Goal: Information Seeking & Learning: Learn about a topic

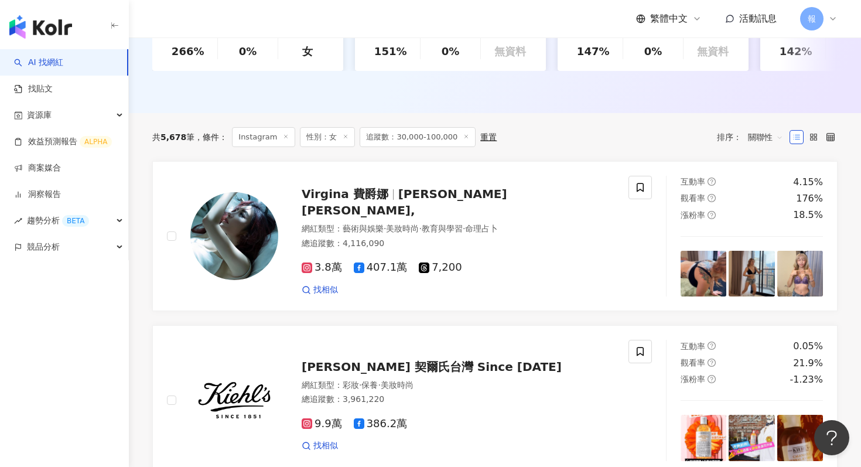
scroll to position [35, 0]
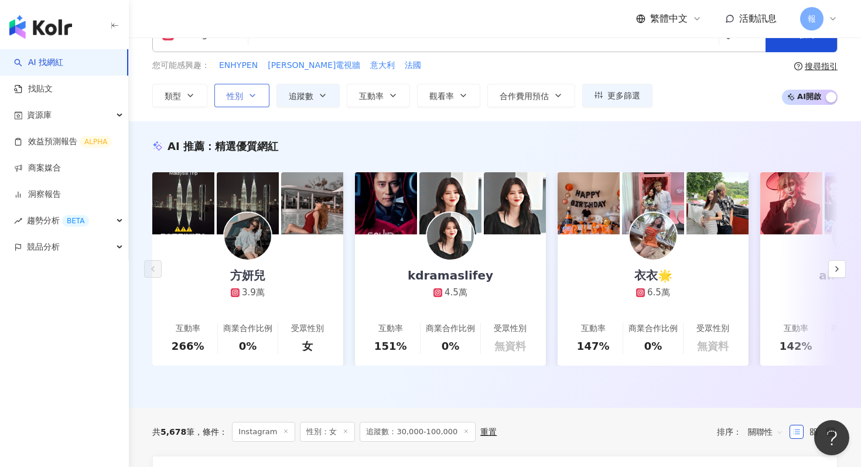
click at [248, 89] on button "性別" at bounding box center [241, 95] width 55 height 23
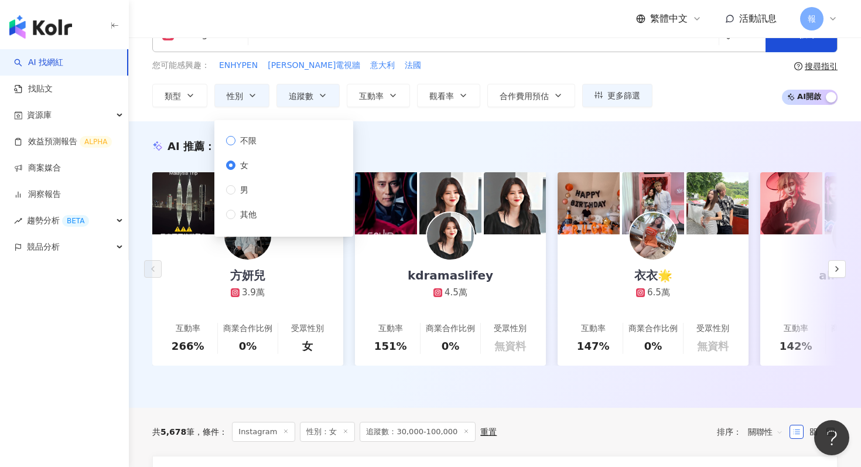
click at [259, 143] on span "不限" at bounding box center [248, 140] width 26 height 13
click at [316, 101] on button "追蹤數" at bounding box center [307, 95] width 63 height 23
type input "*****"
type input "******"
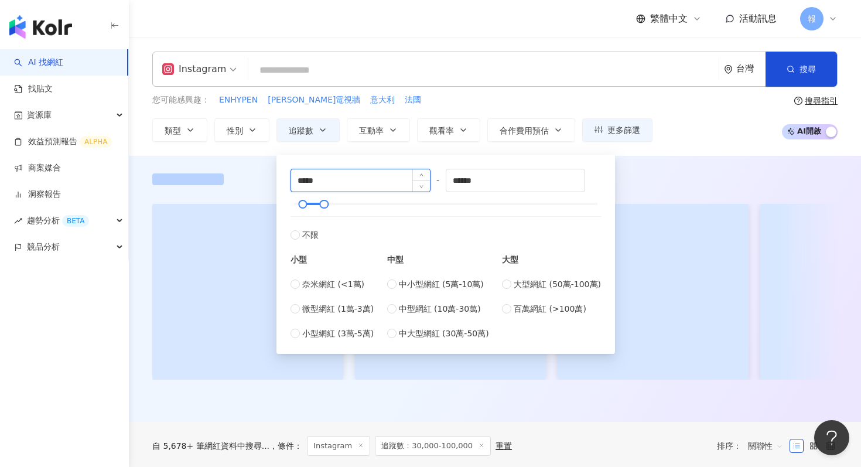
click at [338, 180] on input "*****" at bounding box center [360, 180] width 139 height 22
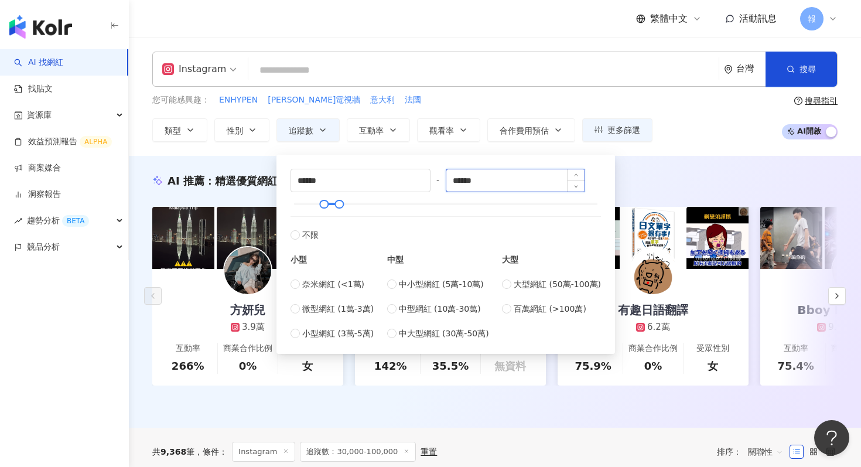
type input "******"
click at [494, 189] on input "******" at bounding box center [515, 180] width 139 height 22
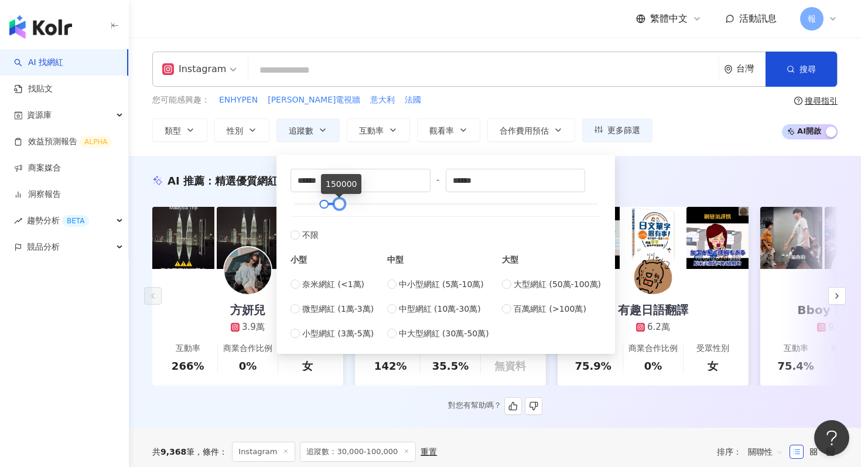
type input "*******"
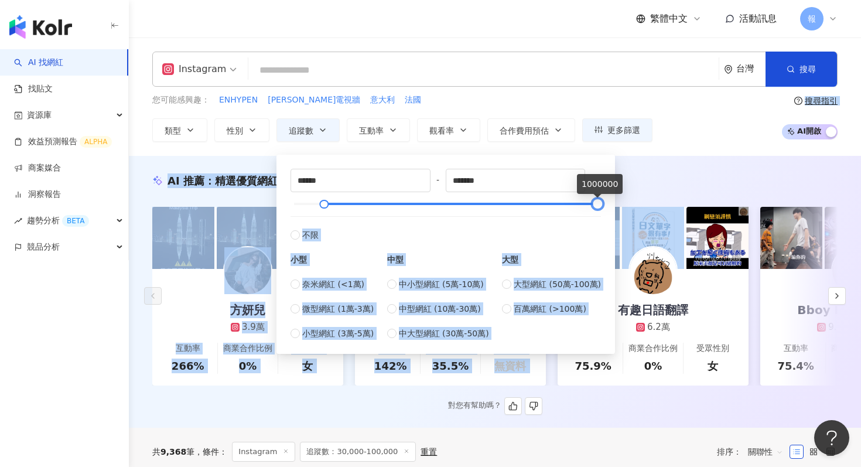
drag, startPoint x: 343, startPoint y: 203, endPoint x: 696, endPoint y: 203, distance: 353.0
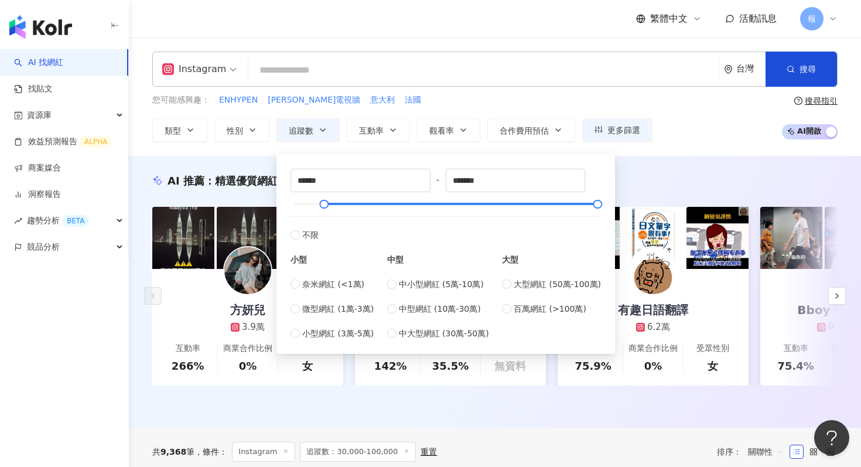
click at [643, 159] on div "AI 推薦 ： 精選優質網紅 [PERSON_NAME]兒 3.9萬 互動率 266% 商業合作比例 0% 受眾性別 女 alma_coser 3.3萬 互動…" at bounding box center [495, 292] width 732 height 272
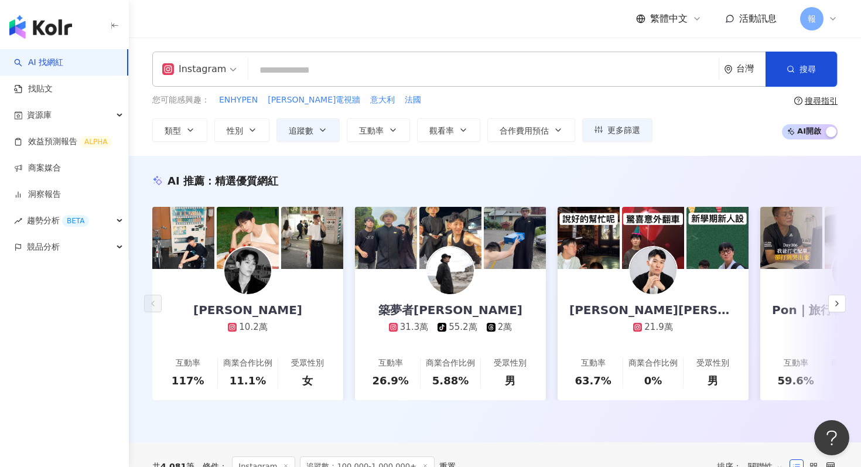
click at [261, 72] on input "search" at bounding box center [483, 70] width 461 height 22
paste input "*********"
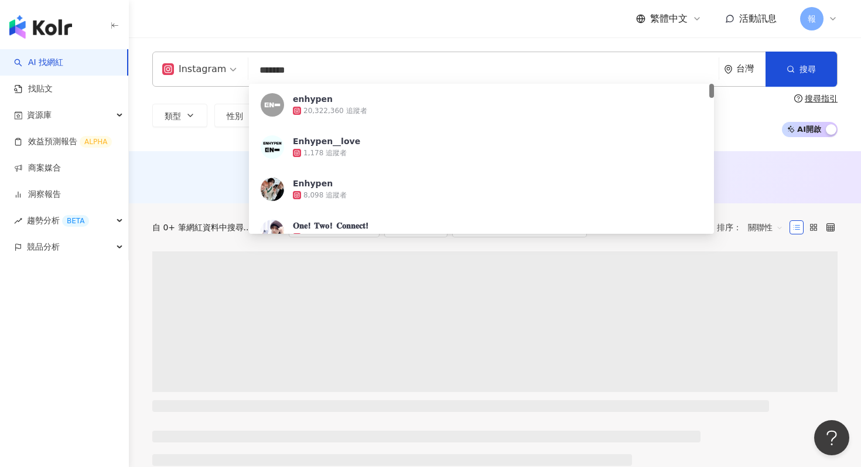
click at [215, 163] on div "AI 推薦 ： 無結果，請嘗試搜尋其他語言關鍵字或條件" at bounding box center [495, 177] width 732 height 52
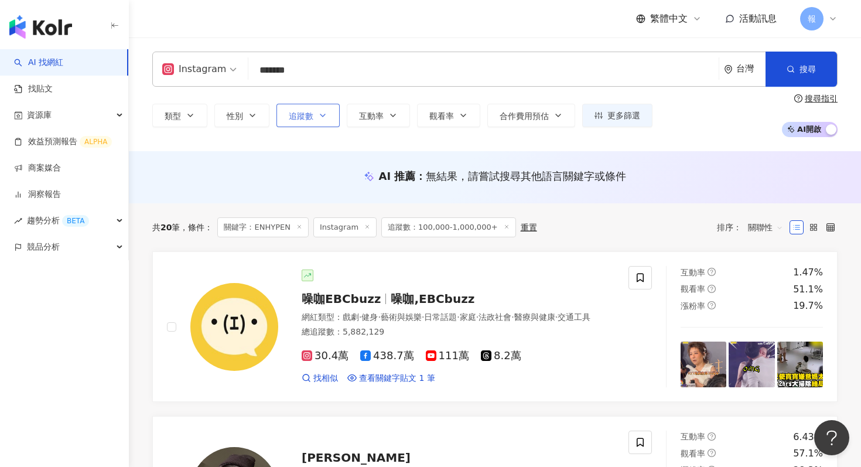
click at [299, 117] on span "追蹤數" at bounding box center [301, 115] width 25 height 9
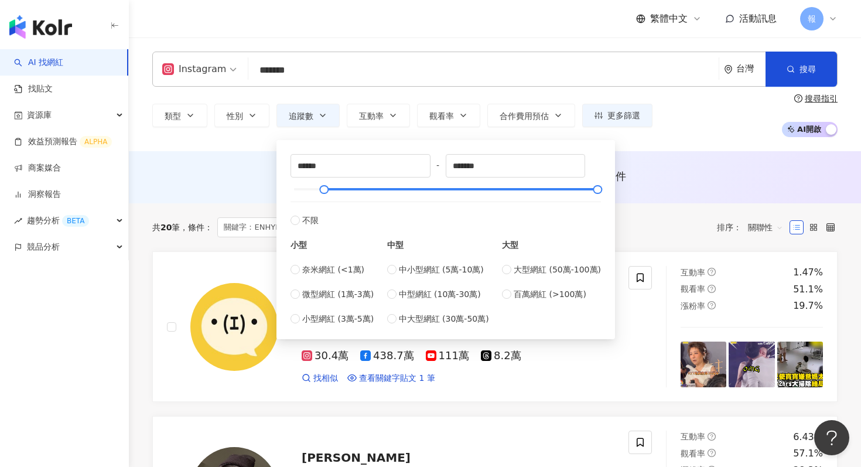
click at [242, 174] on div "AI 推薦 ： 無結果，請嘗試搜尋其他語言關鍵字或條件" at bounding box center [494, 176] width 685 height 15
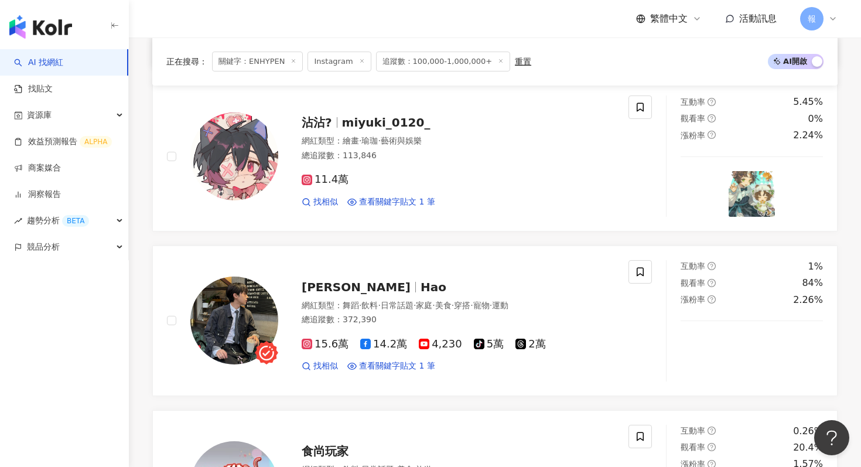
scroll to position [871, 0]
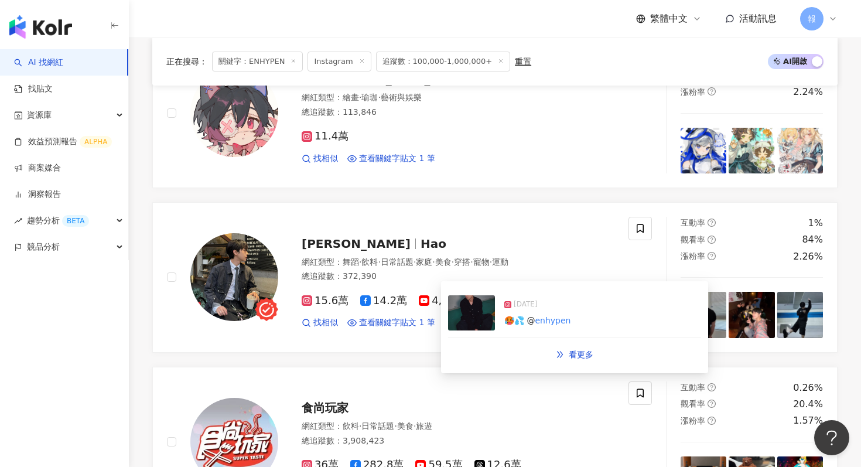
click at [466, 306] on img at bounding box center [471, 312] width 47 height 35
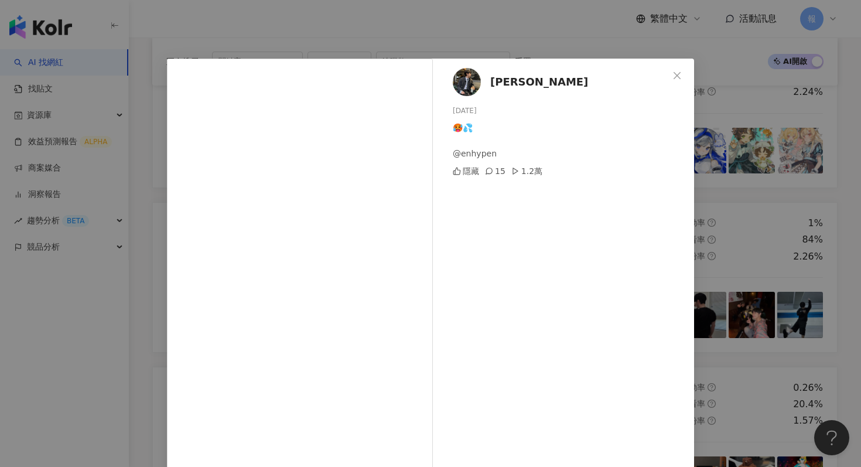
click at [550, 34] on div "[PERSON_NAME] [DATE] 🥵💦 @enhypen 隱藏 15 1.2萬 查看原始貼文" at bounding box center [430, 233] width 861 height 467
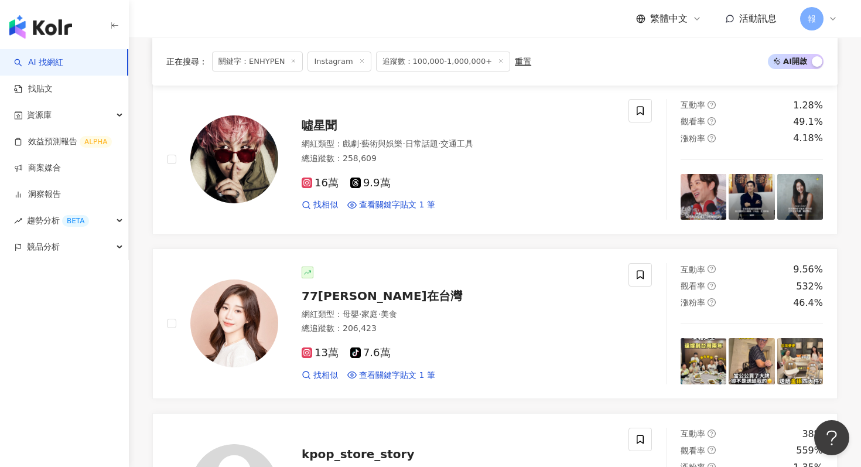
scroll to position [1608, 0]
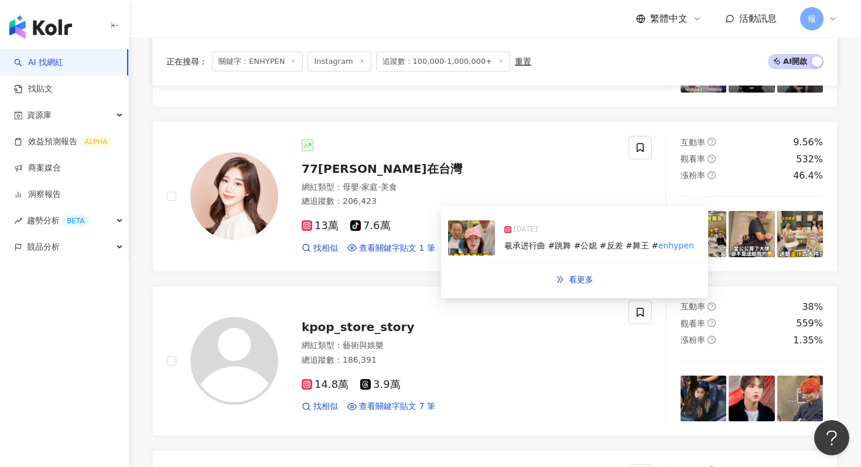
click at [470, 248] on img at bounding box center [471, 237] width 47 height 35
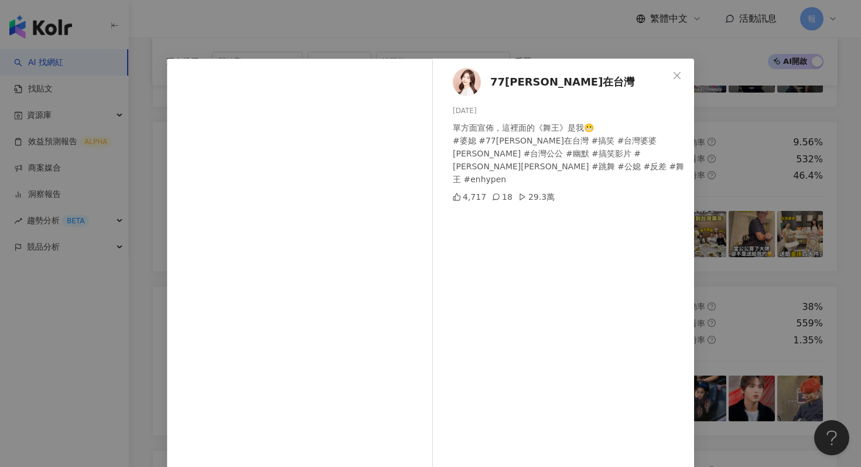
scroll to position [59, 0]
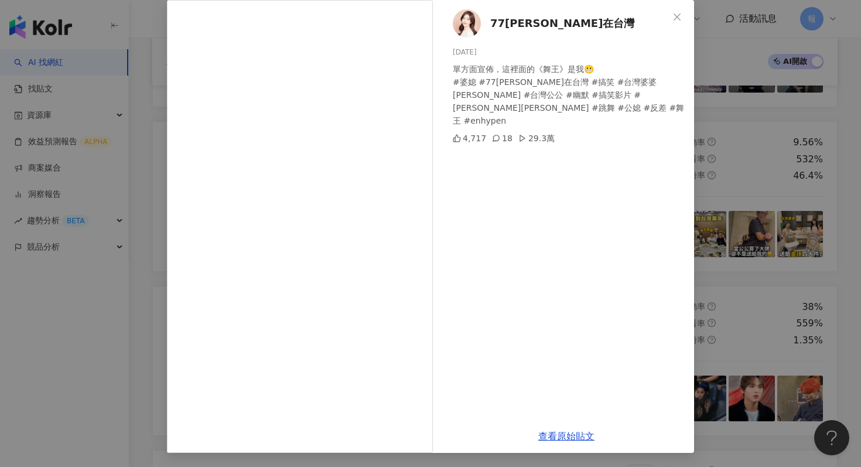
click at [740, 226] on div "77[PERSON_NAME]在台灣 [DATE] 單方面宣佈，這裡面的《舞王》是我😬 #婆媳 #77[PERSON_NAME]在台灣 #搞笑 #台灣婆婆[P…" at bounding box center [430, 233] width 861 height 467
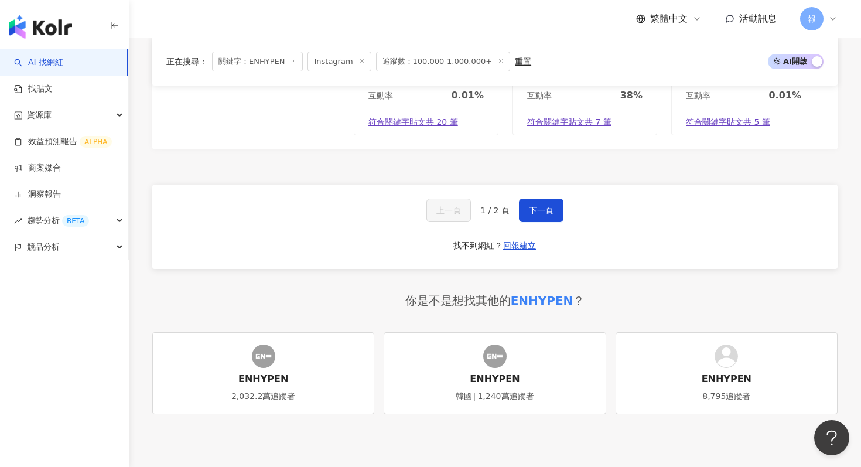
scroll to position [2330, 0]
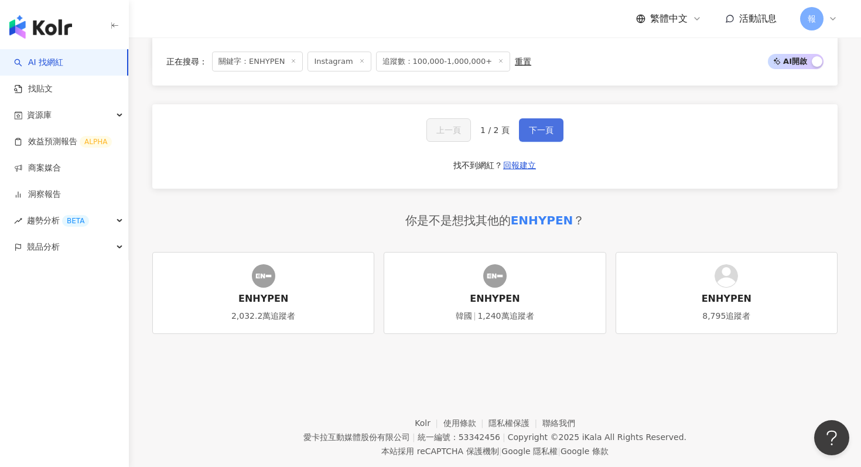
click at [532, 135] on span "下一頁" at bounding box center [541, 129] width 25 height 9
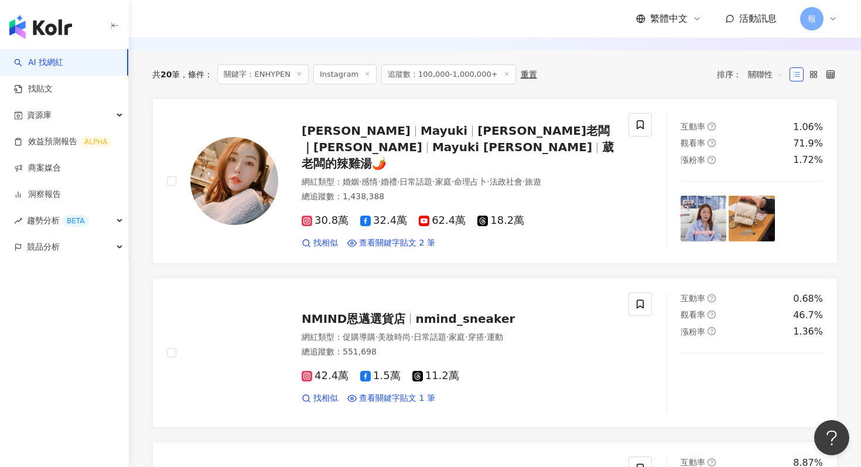
scroll to position [0, 0]
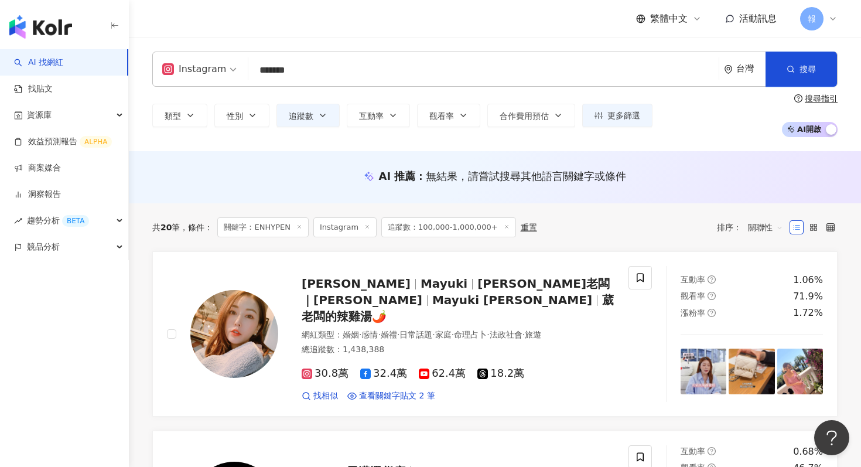
click at [299, 79] on input "*******" at bounding box center [483, 70] width 461 height 22
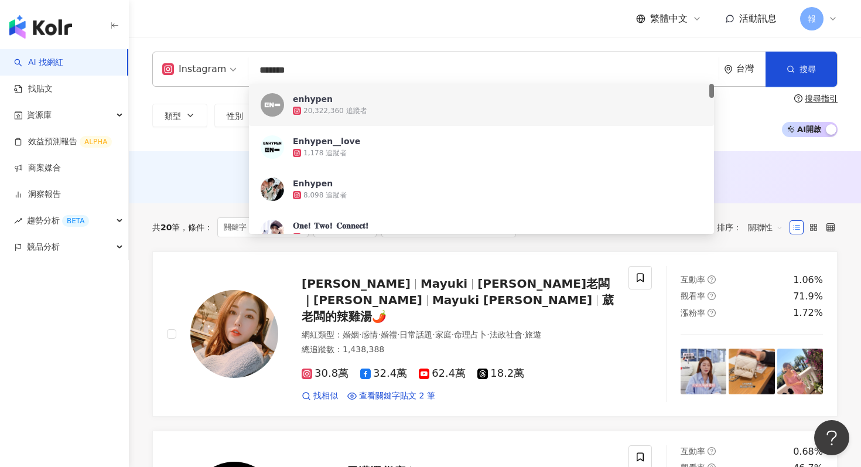
click at [312, 67] on input "*******" at bounding box center [483, 70] width 461 height 22
click at [375, 69] on input "*******" at bounding box center [483, 70] width 461 height 22
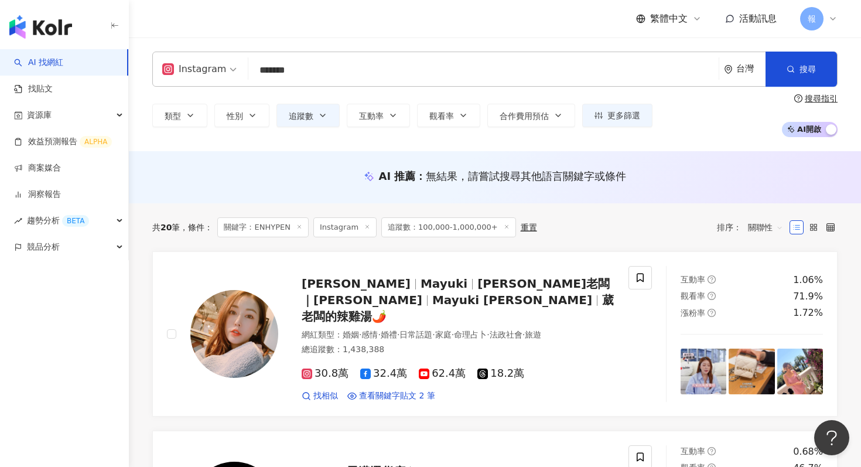
click at [222, 176] on div "AI 推薦 ： 無結果，請嘗試搜尋其他語言關鍵字或條件" at bounding box center [494, 176] width 685 height 15
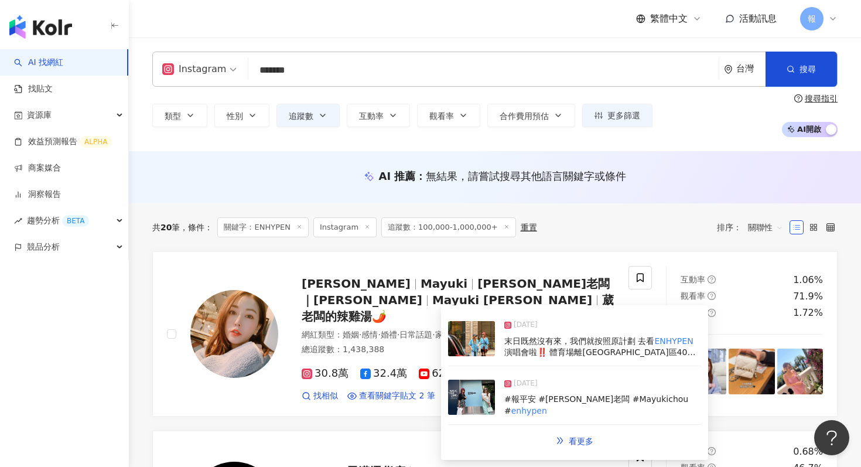
click at [464, 344] on img at bounding box center [471, 338] width 47 height 35
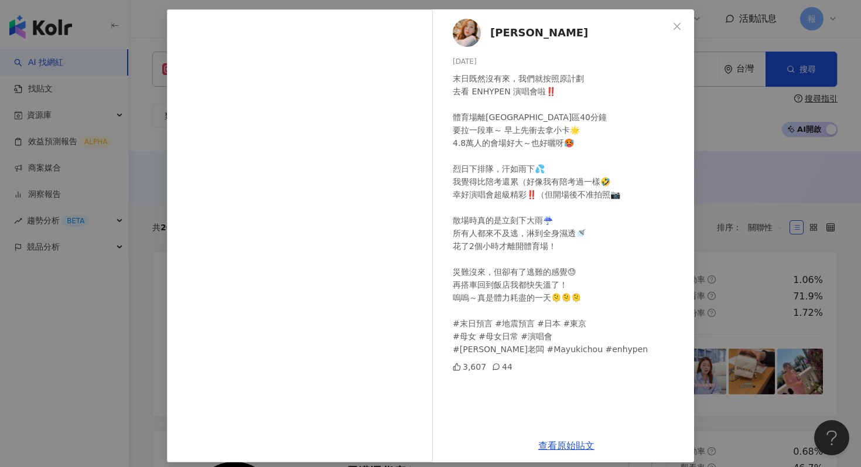
scroll to position [51, 0]
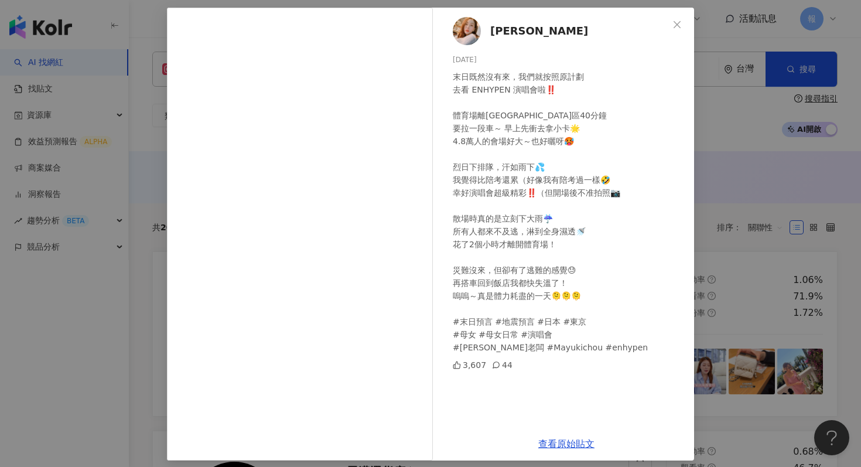
click at [706, 242] on div "[PERSON_NAME][DATE] 末日既然沒有來，我們就按照原計劃 去看 ENHYPEN 演唱會啦‼️ 體育場離[GEOGRAPHIC_DATA]區40…" at bounding box center [430, 233] width 861 height 467
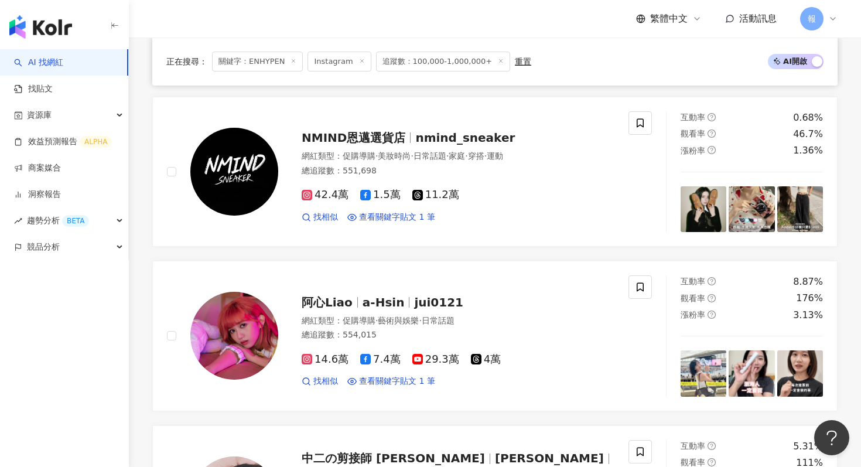
scroll to position [419, 0]
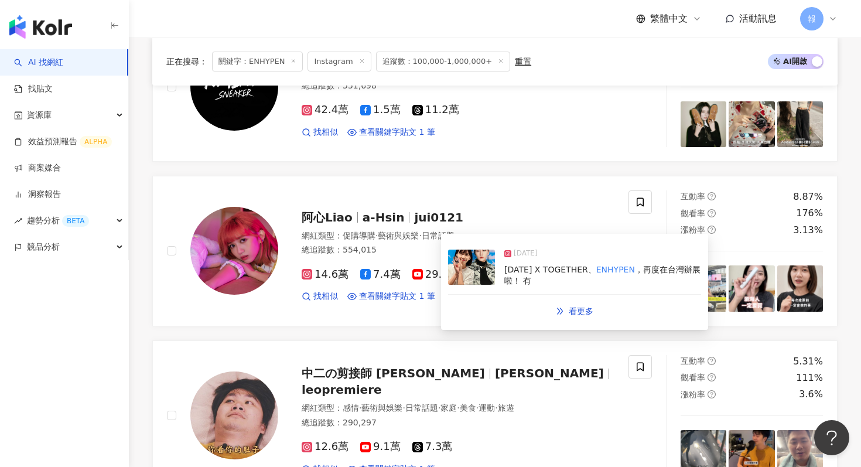
click at [460, 272] on img at bounding box center [471, 266] width 47 height 35
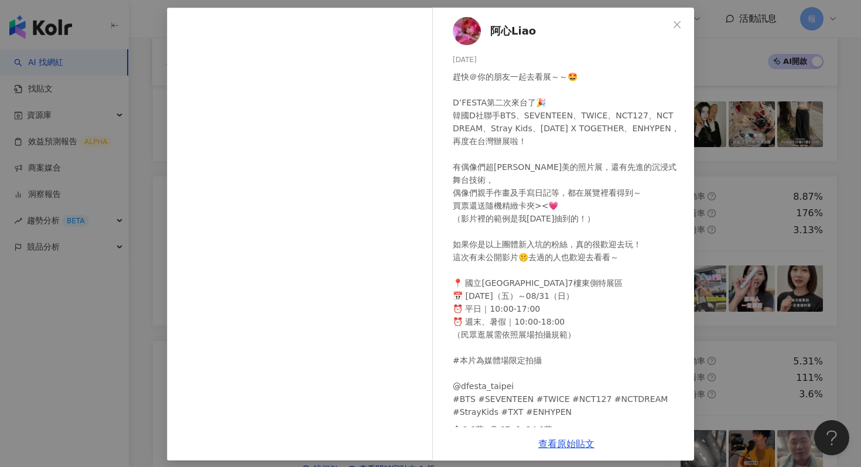
scroll to position [59, 0]
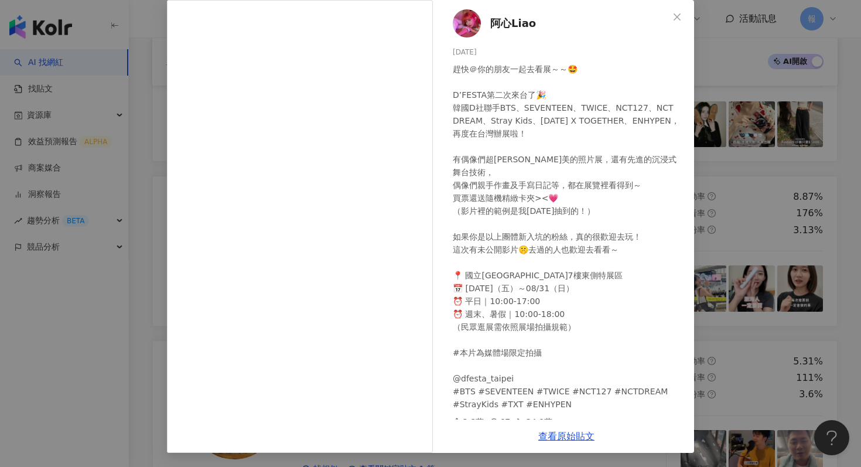
click at [728, 252] on div "阿心Liao [DATE] 趕快＠你的朋友一起去看展～～🤩 D’FESTA第二次來台了🎉 韓國D社聯手BTS、SEVENTEEN、TWICE、NCT127、N…" at bounding box center [430, 233] width 861 height 467
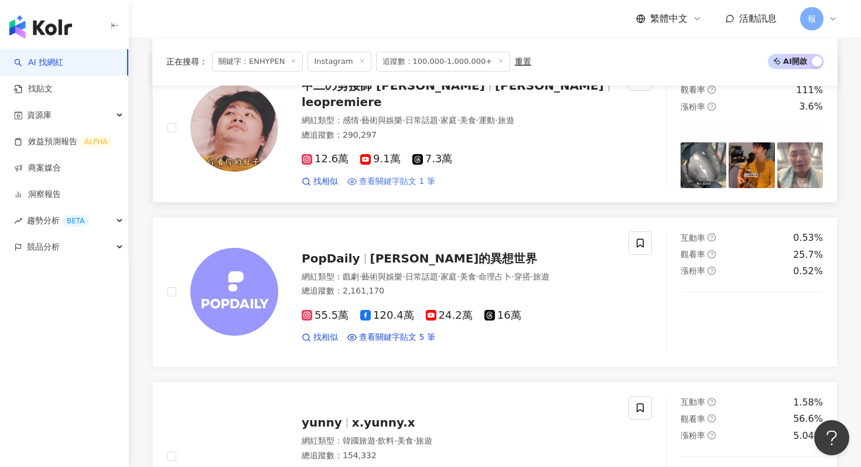
scroll to position [844, 0]
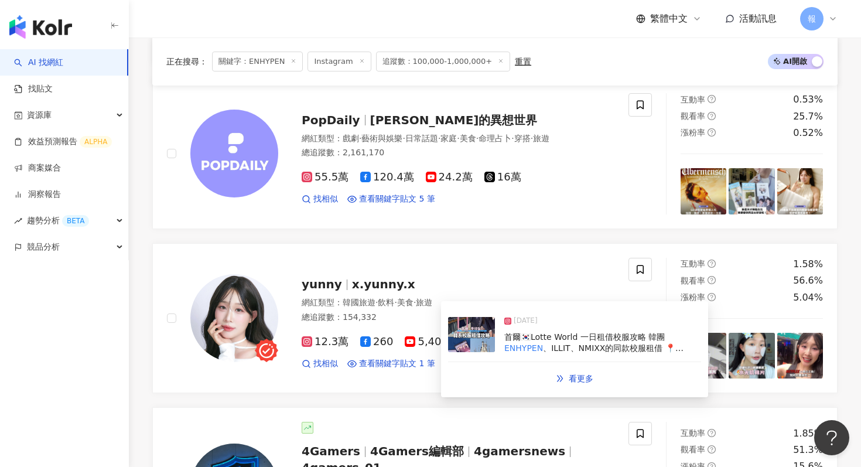
click at [461, 340] on img at bounding box center [471, 334] width 47 height 35
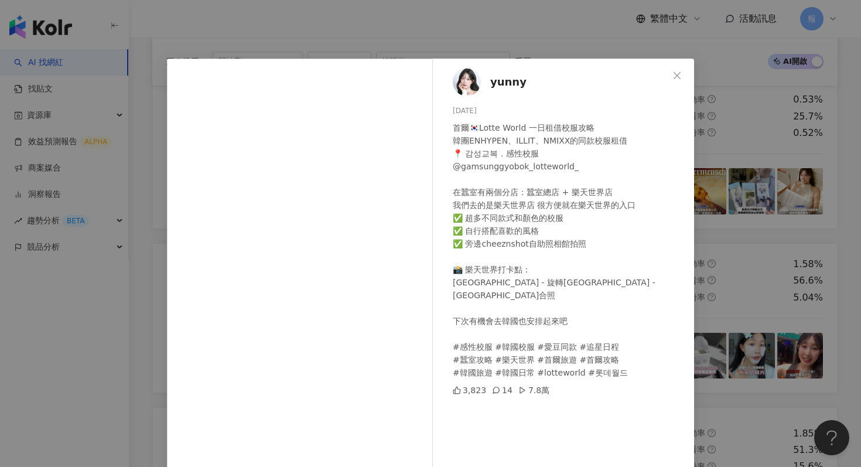
scroll to position [59, 0]
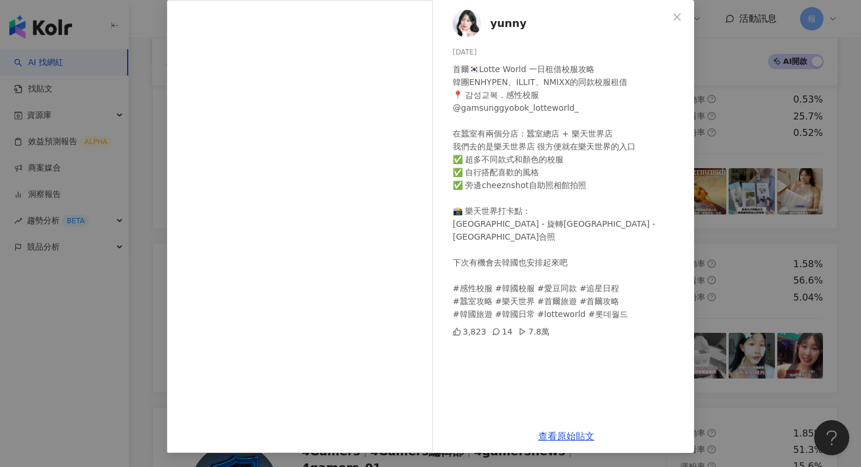
click at [738, 182] on div "yunny [DATE] 首爾🇰🇷Lotte World 一日租借校服攻略 韓團ENHYPEN、ILLIT、NMIXX的同款校服租借 📍 감성교복 . 感性校…" at bounding box center [430, 233] width 861 height 467
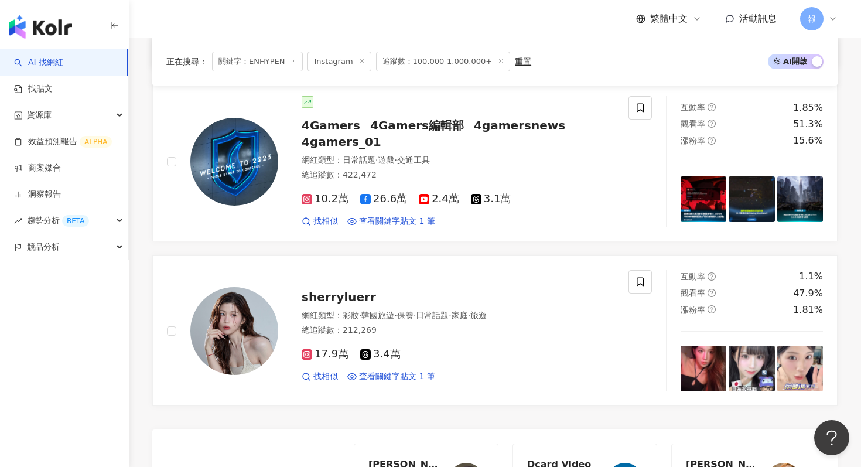
scroll to position [1203, 0]
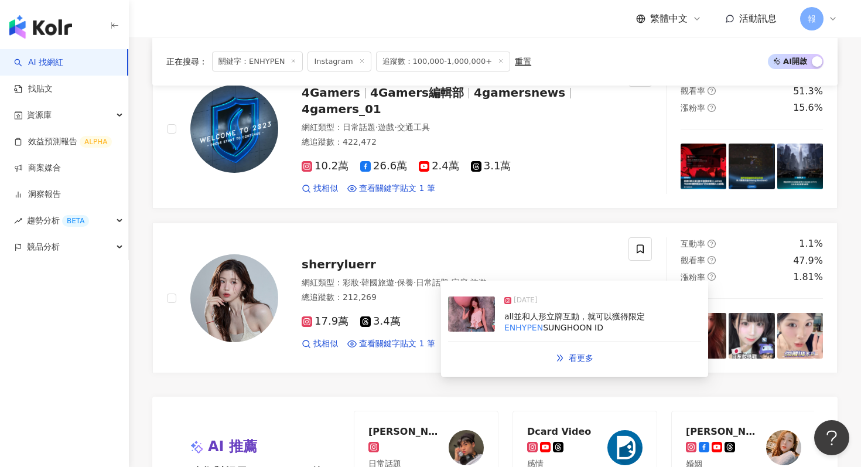
click at [475, 321] on img at bounding box center [471, 313] width 47 height 35
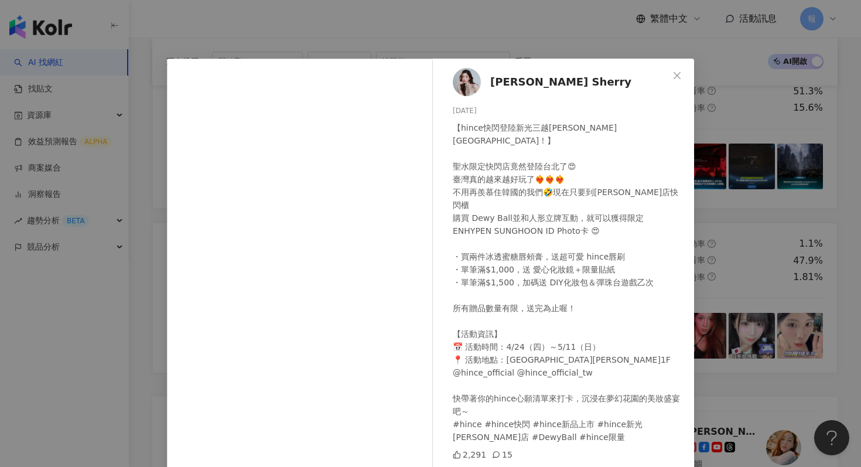
scroll to position [58, 0]
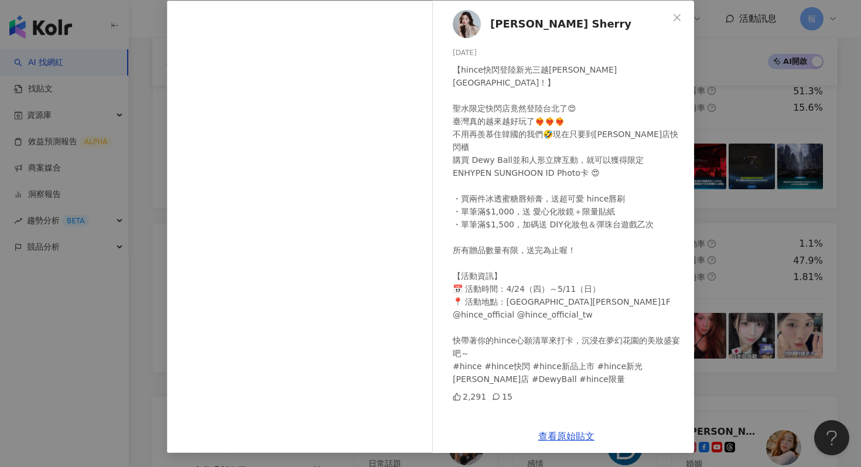
click at [720, 101] on div "노지은 Sherry [DATE] 【hince快閃登陸新光三越[PERSON_NAME][GEOGRAPHIC_DATA]！】 聖水限定快閃店竟然登陸台北了…" at bounding box center [430, 233] width 861 height 467
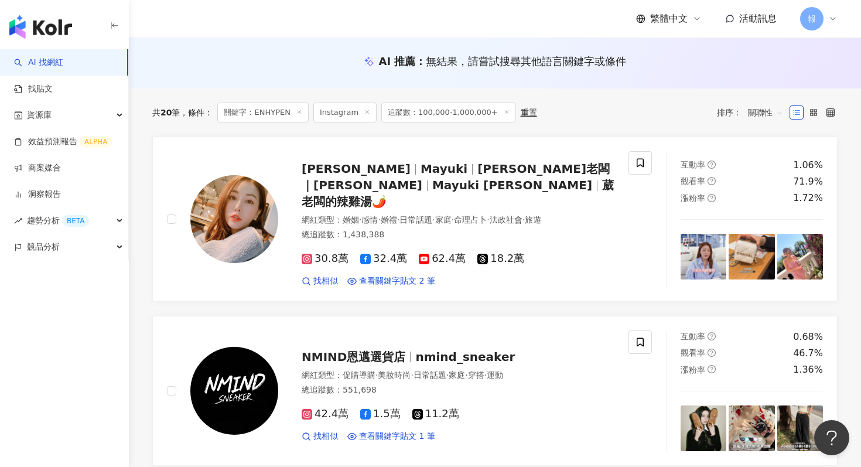
scroll to position [0, 0]
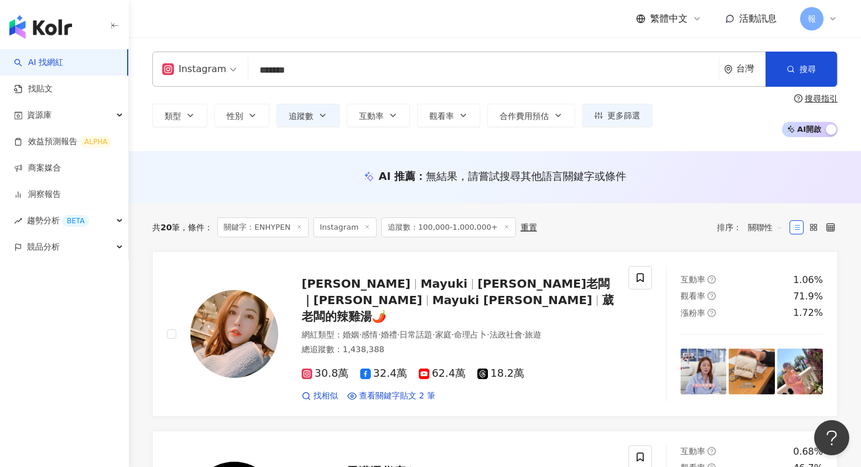
click at [291, 84] on div "Instagram ******* 台灣 搜尋 93652163-e30f-4004-8549-ccba9cfe0c66 3927cb96-f9ea-4b94…" at bounding box center [494, 69] width 685 height 35
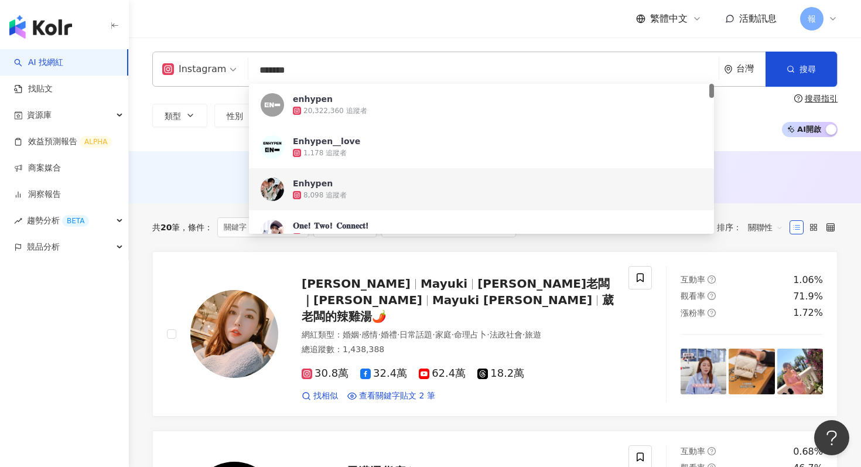
click at [291, 71] on input "*******" at bounding box center [483, 70] width 461 height 22
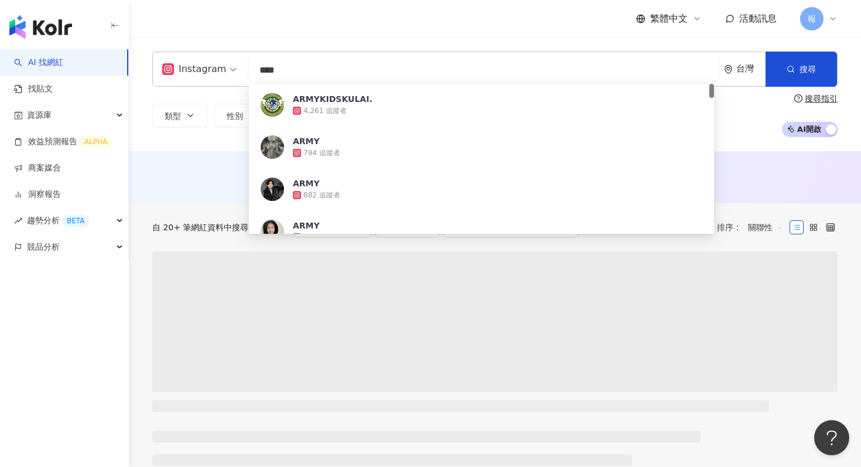
click at [328, 75] on input "****" at bounding box center [483, 70] width 461 height 22
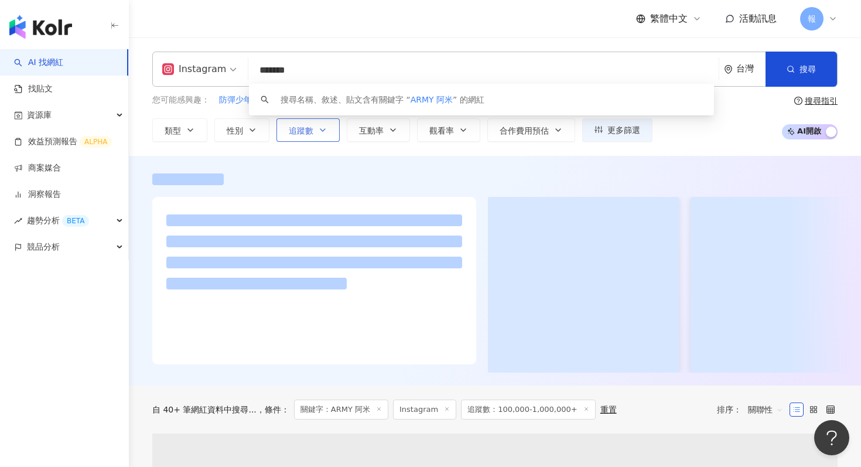
type input "*******"
click at [337, 129] on button "追蹤數" at bounding box center [307, 129] width 63 height 23
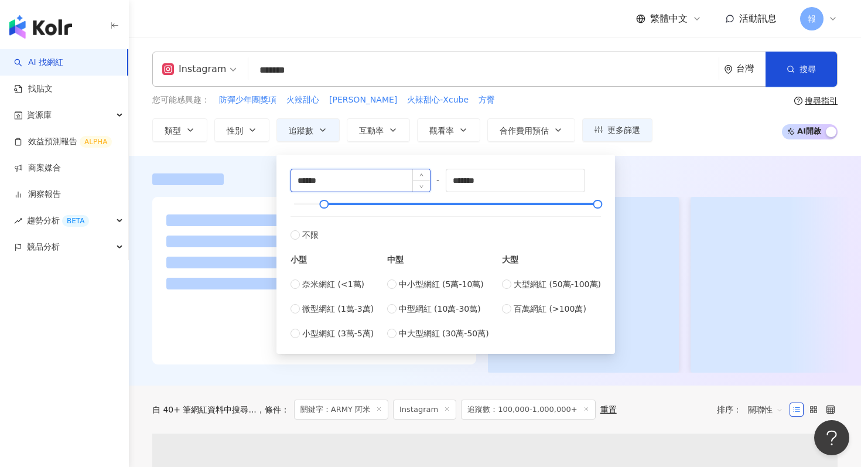
click at [306, 181] on input "******" at bounding box center [360, 180] width 139 height 22
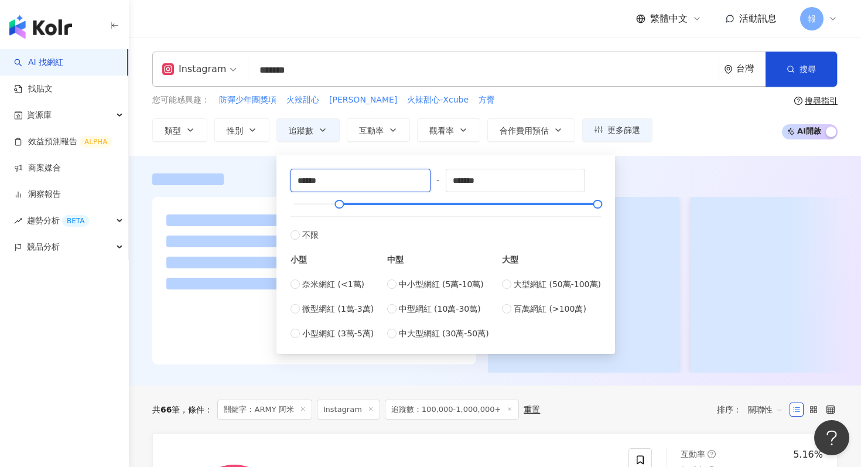
type input "******"
click at [658, 179] on div at bounding box center [494, 179] width 685 height 12
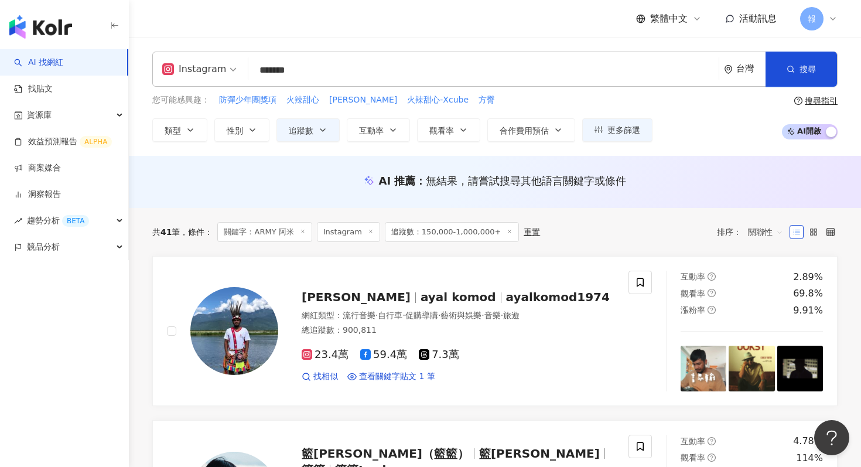
click at [321, 74] on input "*******" at bounding box center [483, 70] width 461 height 22
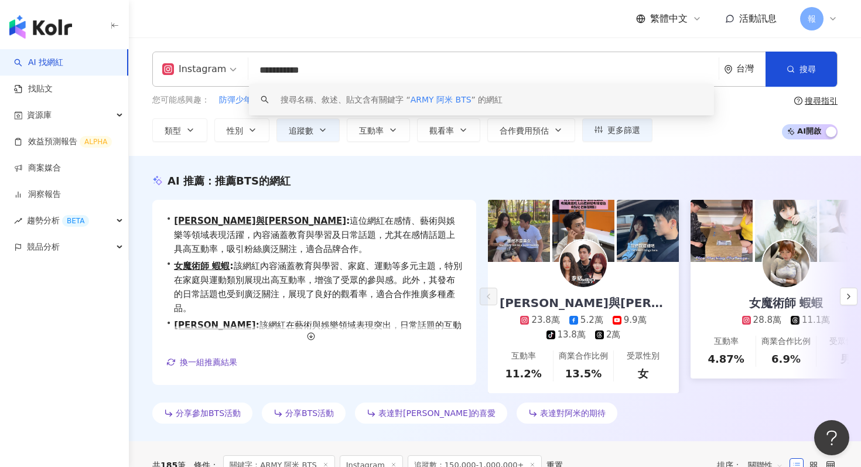
drag, startPoint x: 283, startPoint y: 69, endPoint x: 299, endPoint y: 69, distance: 15.8
click at [302, 69] on input "**********" at bounding box center [483, 70] width 461 height 22
click at [299, 69] on input "**********" at bounding box center [483, 70] width 461 height 22
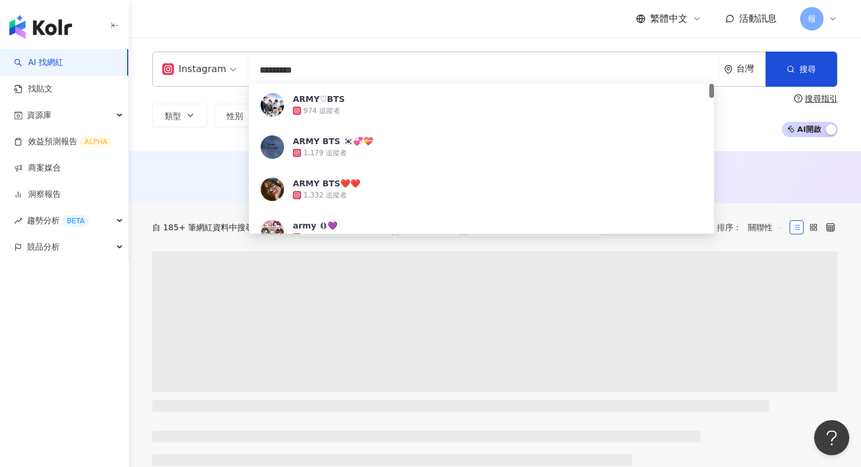
type input "*********"
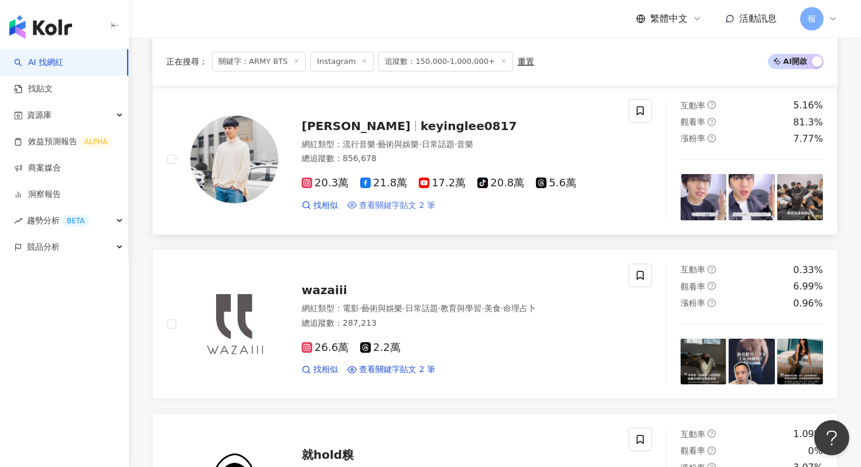
scroll to position [1629, 0]
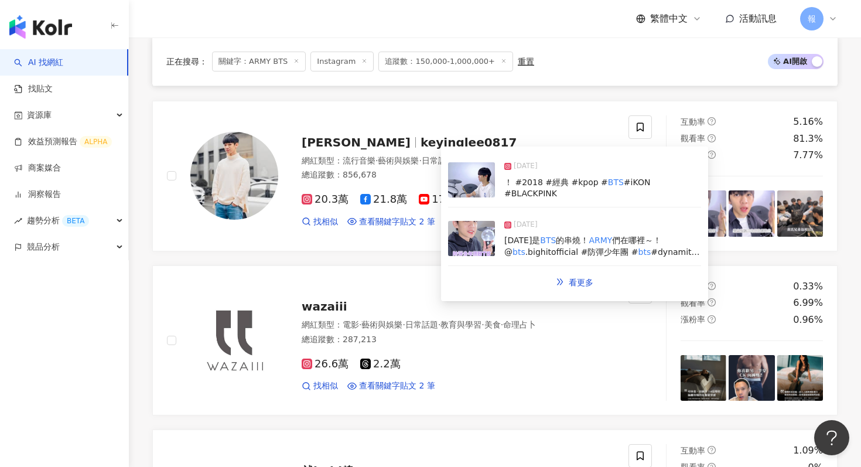
click at [460, 239] on img at bounding box center [471, 238] width 47 height 35
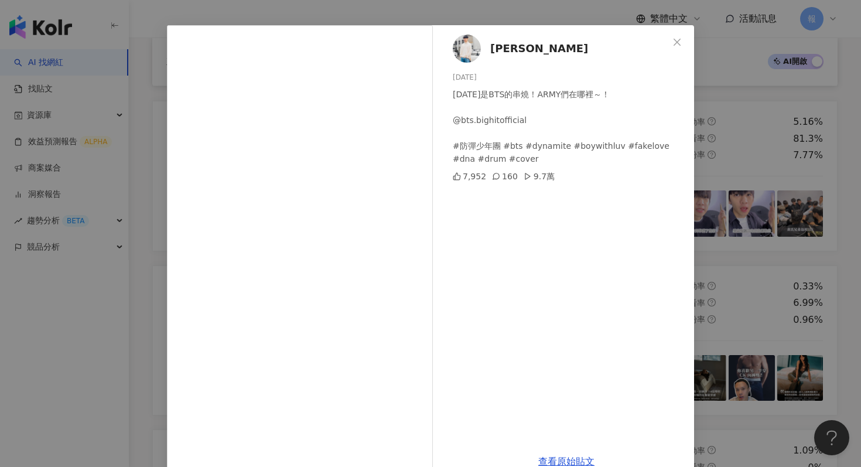
scroll to position [59, 0]
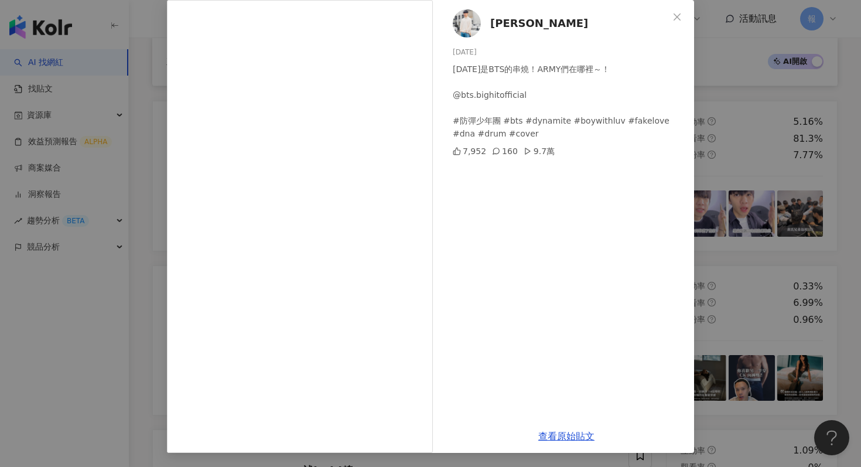
click at [761, 255] on div "[PERSON_NAME] KE [DATE] [DATE]是BTS的串燒！ARMY們在哪裡～！ @bts.bighitofficial #防彈少年團 #bt…" at bounding box center [430, 233] width 861 height 467
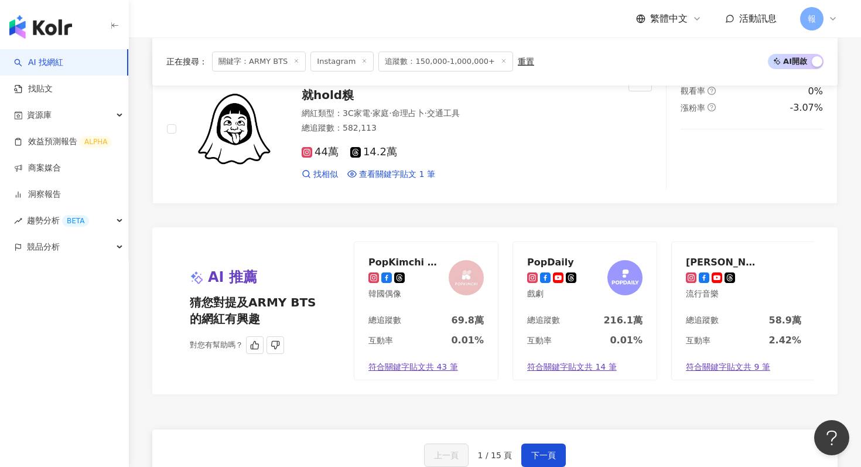
scroll to position [2092, 0]
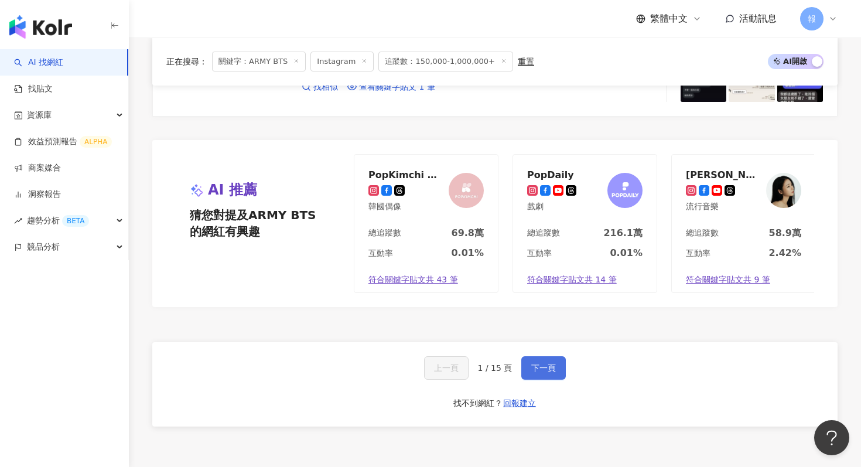
click at [547, 361] on button "下一頁" at bounding box center [543, 367] width 44 height 23
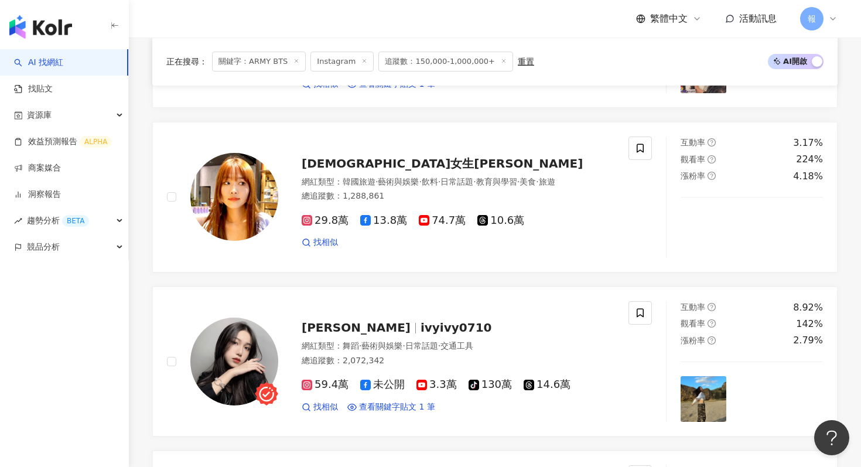
scroll to position [967, 0]
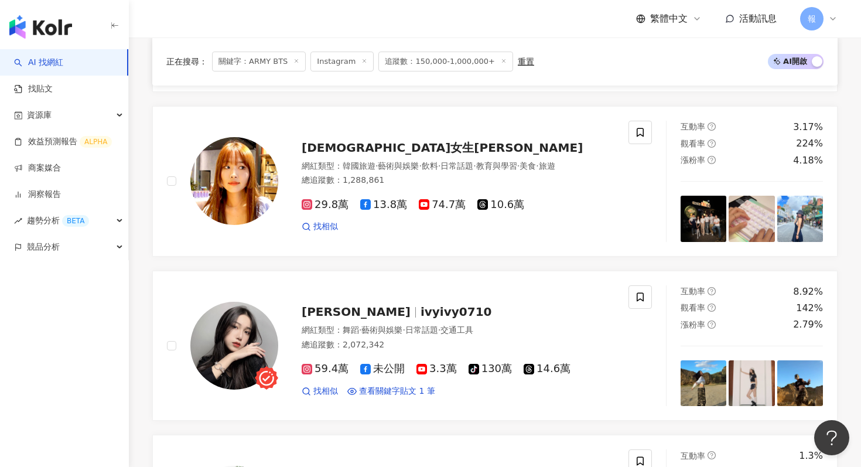
drag, startPoint x: 381, startPoint y: 155, endPoint x: 552, endPoint y: 0, distance: 230.5
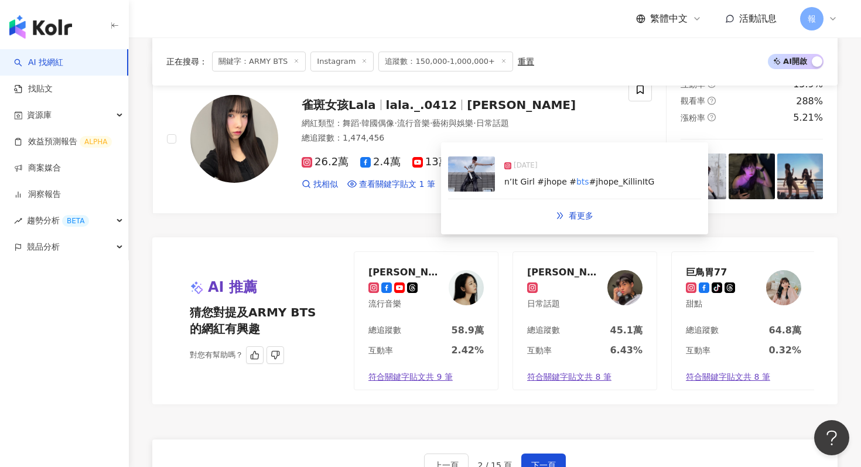
scroll to position [2150, 0]
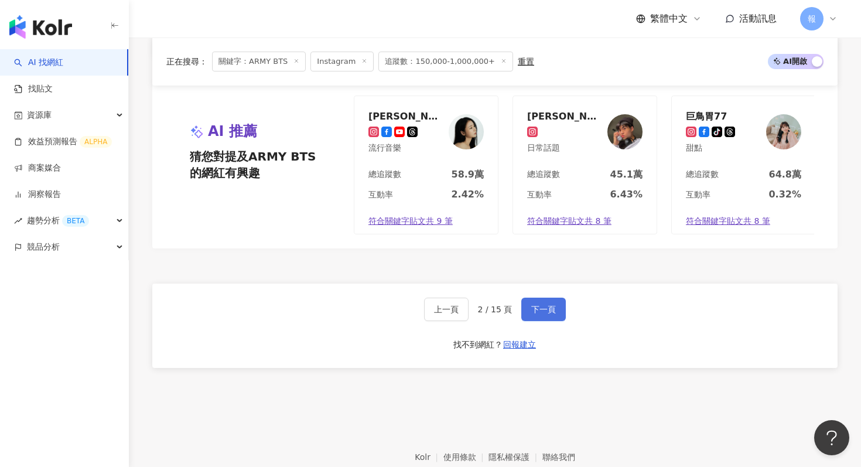
click at [537, 311] on span "下一頁" at bounding box center [543, 308] width 25 height 9
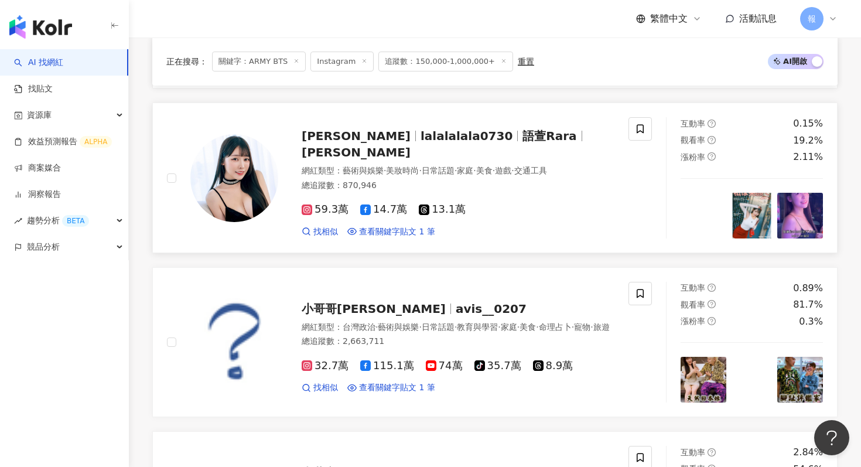
scroll to position [1512, 0]
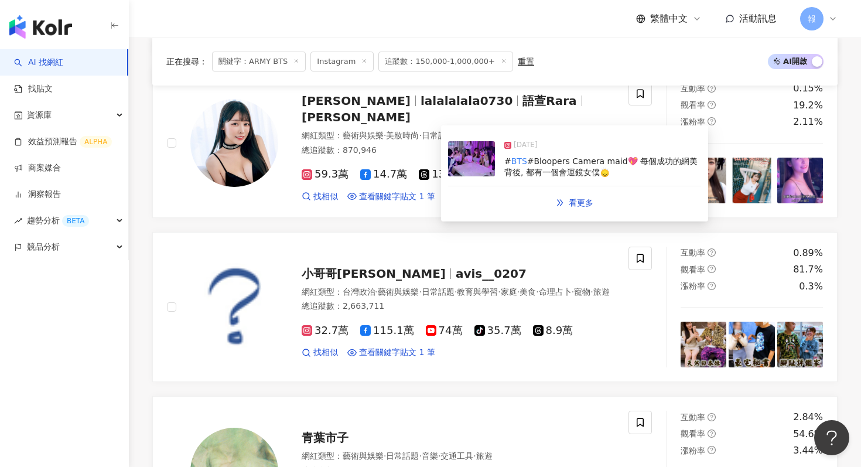
click at [460, 167] on img at bounding box center [471, 158] width 47 height 35
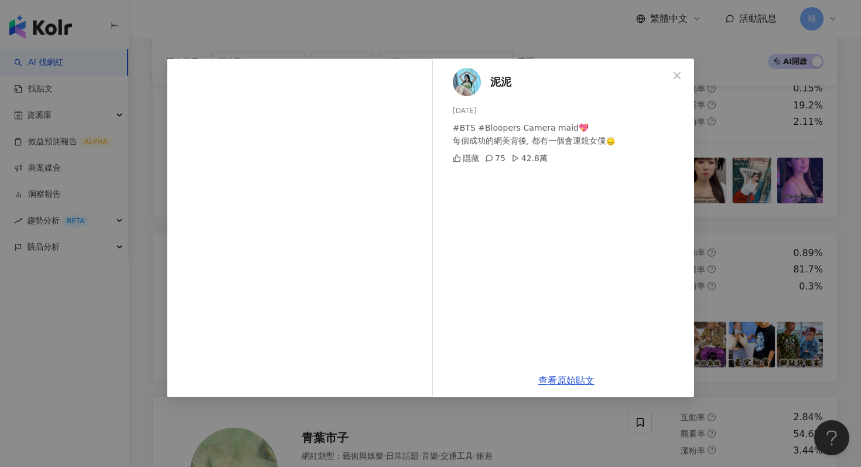
click at [761, 241] on div "泥泥 [DATE] #BTS #Bloopers Camera maid💖 每個成功的網美背後, 都有一個會運鏡女僕🙂‍↕️ 隱藏 75 42.8萬 查看原始…" at bounding box center [430, 233] width 861 height 467
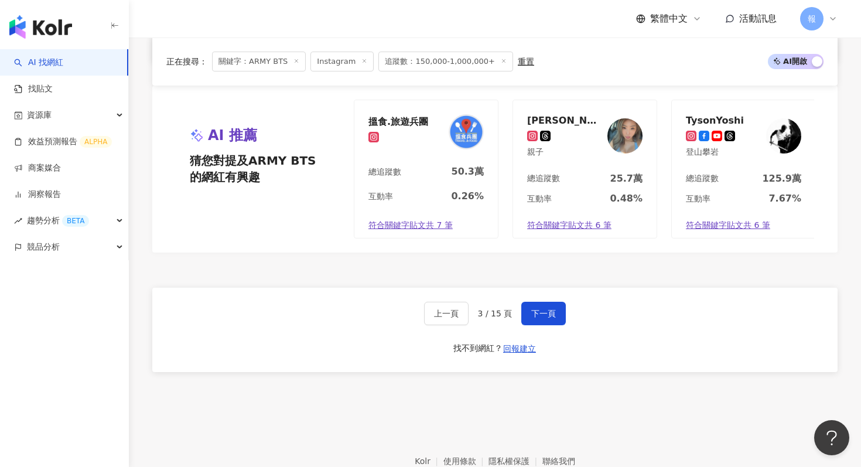
scroll to position [2211, 0]
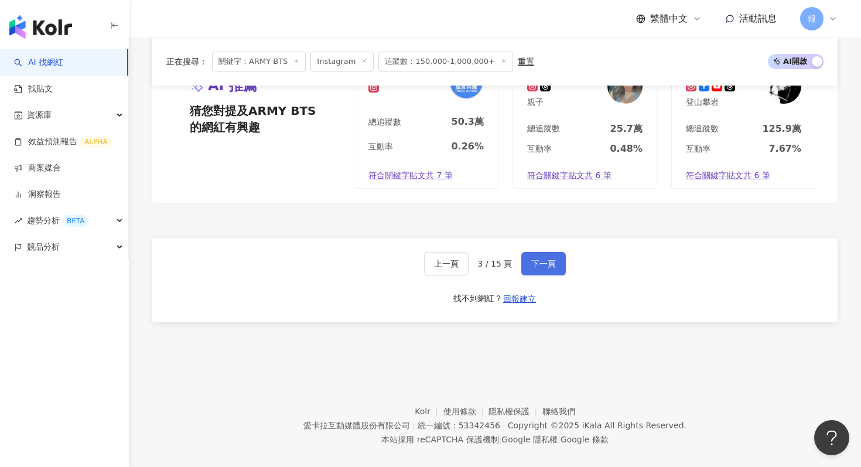
click at [527, 252] on button "下一頁" at bounding box center [543, 263] width 44 height 23
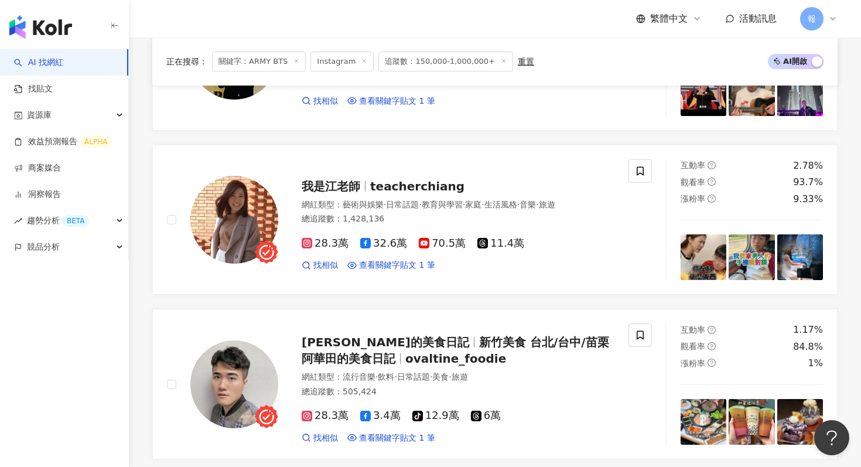
scroll to position [272, 0]
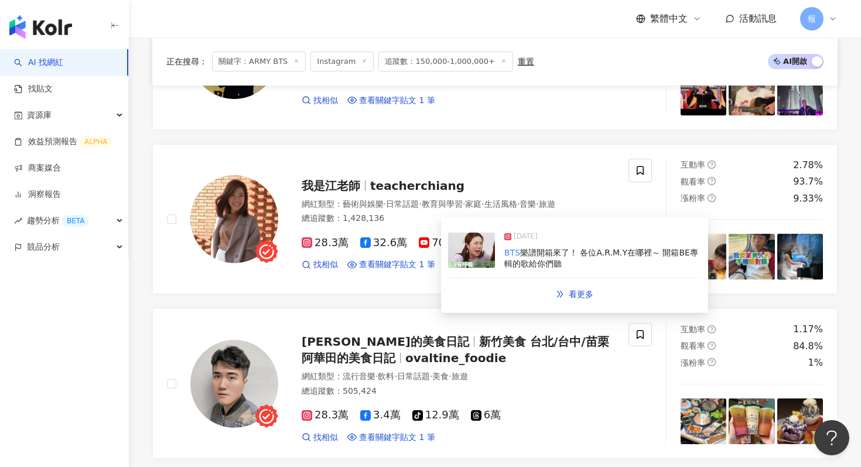
click at [493, 256] on img at bounding box center [471, 249] width 47 height 35
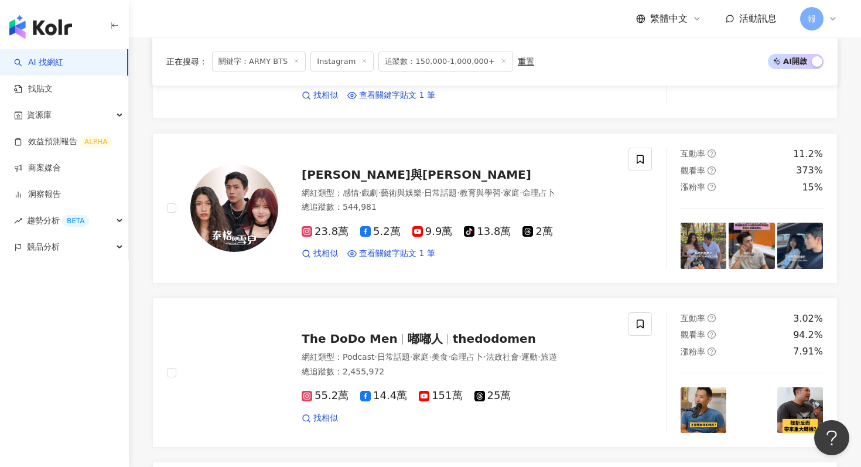
scroll to position [947, 0]
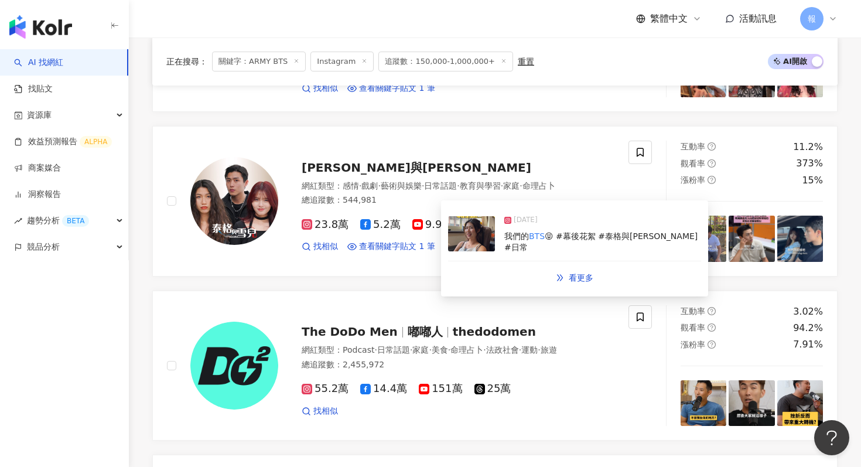
click at [483, 238] on img at bounding box center [471, 233] width 47 height 35
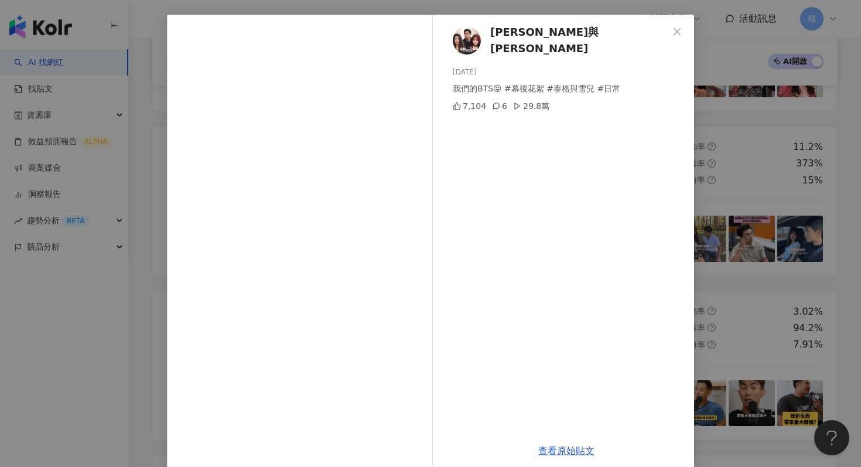
scroll to position [47, 0]
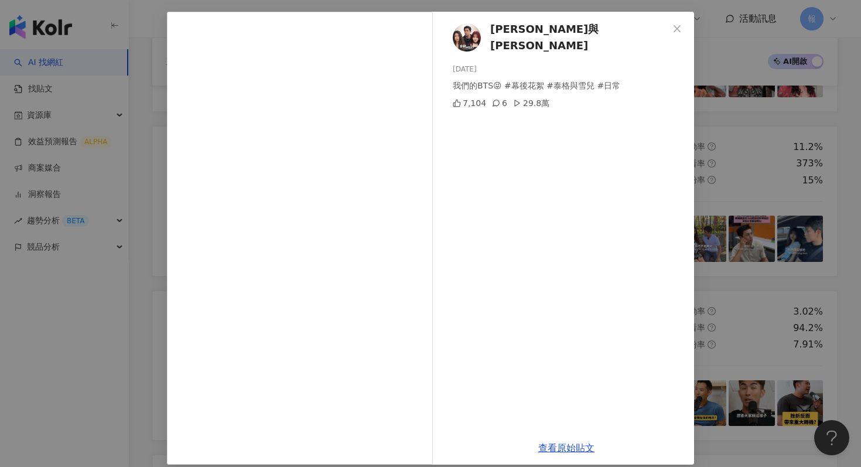
click at [749, 231] on div "泰格與[PERSON_NAME] [DATE] 我們的BTS😝 #幕後花絮 #泰格與[PERSON_NAME] #日常 7,104 6 29.8萬 查看原始貼文" at bounding box center [430, 233] width 861 height 467
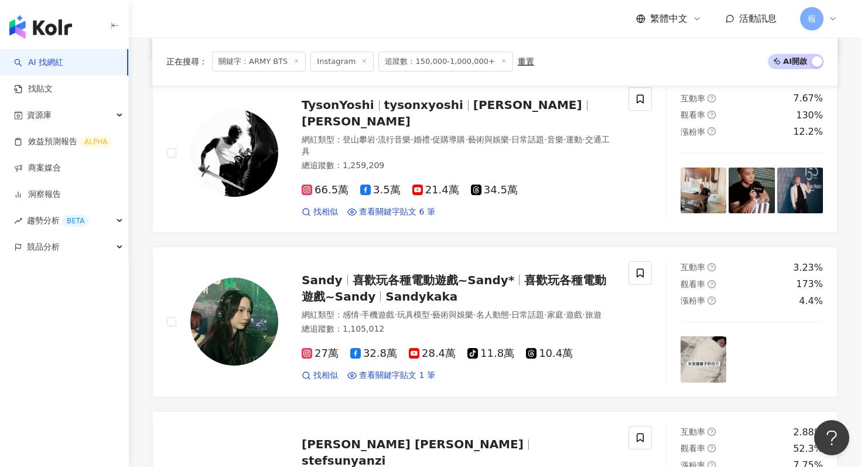
scroll to position [1773, 0]
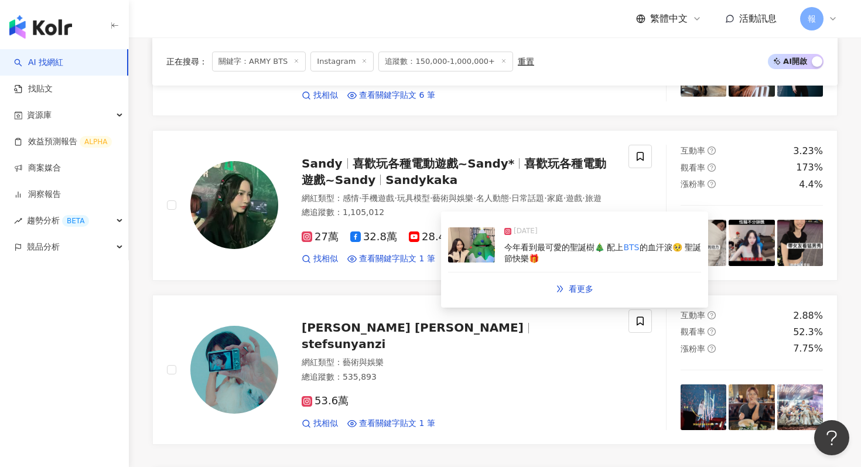
click at [458, 251] on img at bounding box center [471, 244] width 47 height 35
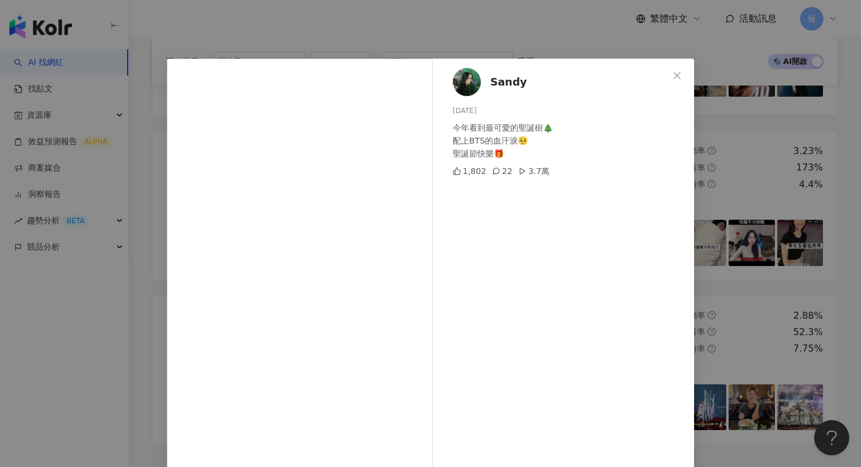
click at [744, 193] on div "Sandy [DATE] 今年看到最可愛的聖誕樹🎄 配上BTS的血汗淚🥺 聖誕節快樂🎁 1,802 22 3.7萬 查看原始貼文" at bounding box center [430, 233] width 861 height 467
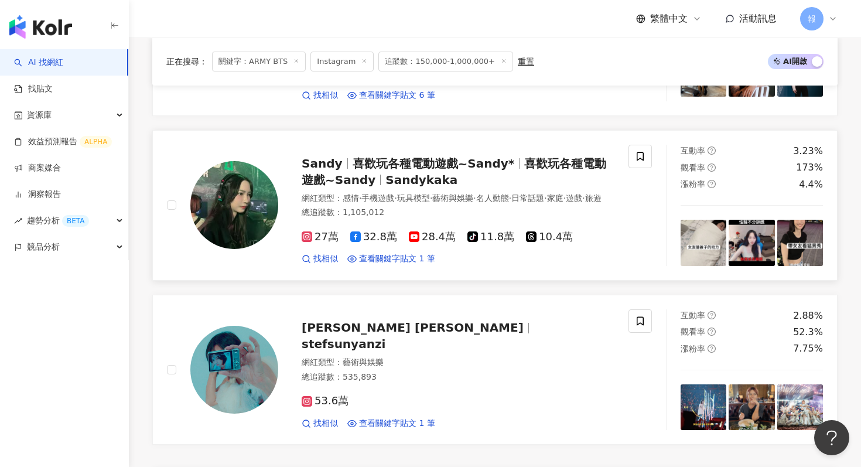
scroll to position [1934, 0]
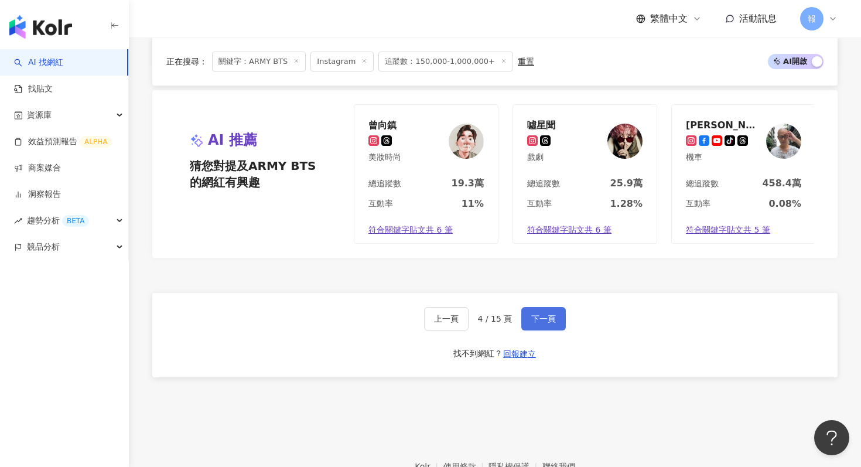
click at [526, 320] on button "下一頁" at bounding box center [543, 318] width 44 height 23
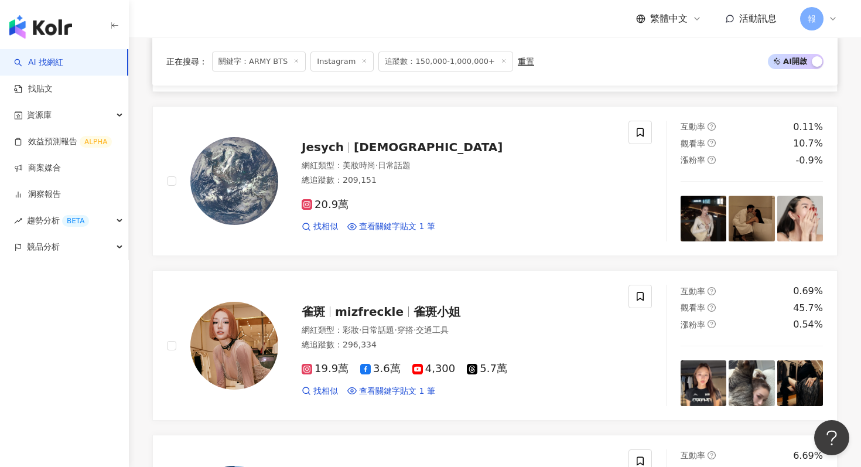
scroll to position [862, 0]
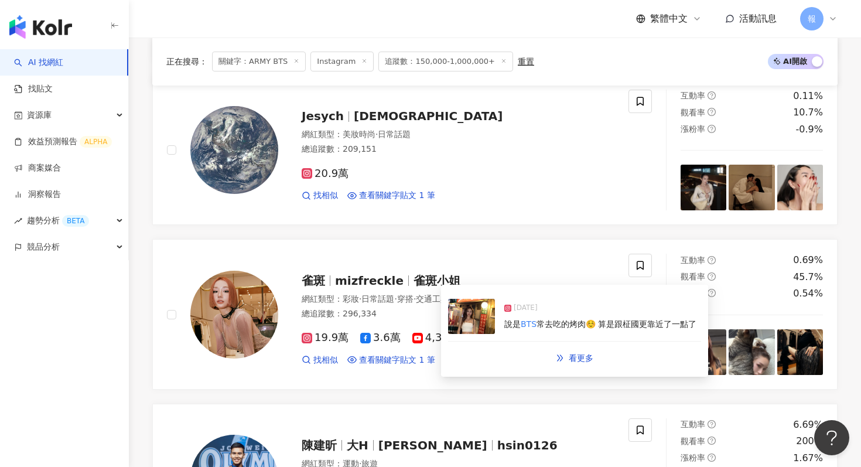
click at [468, 311] on img at bounding box center [471, 316] width 47 height 35
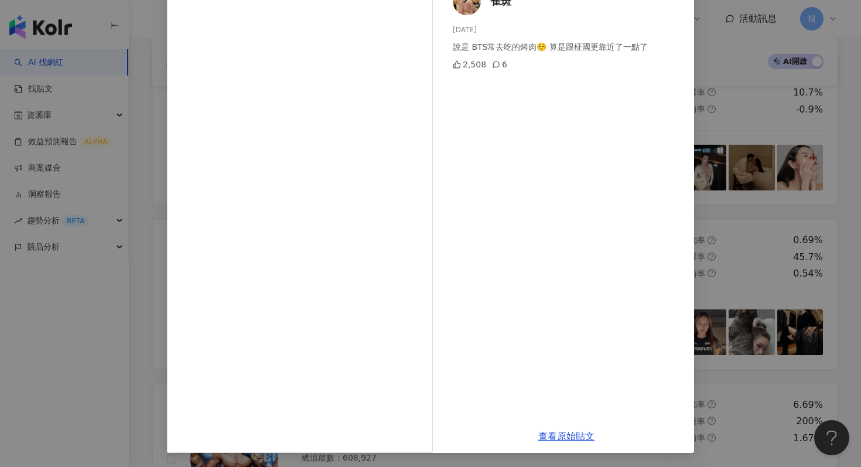
scroll to position [895, 0]
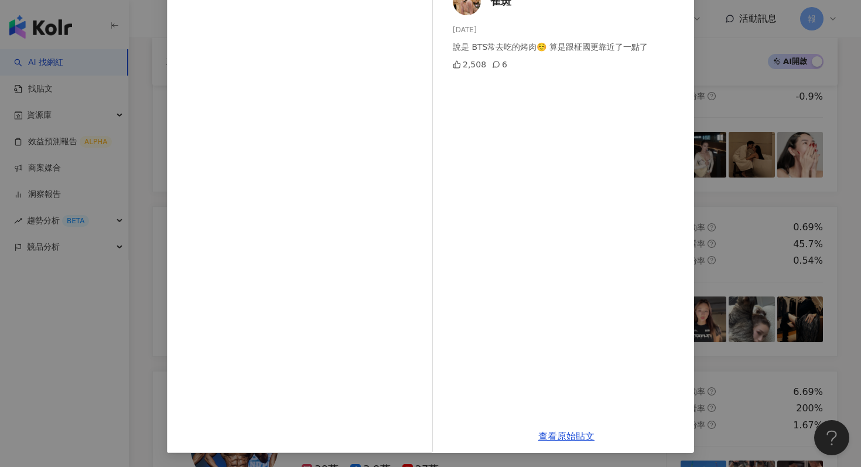
click at [722, 193] on div "雀斑 [DATE] 說是 BTS常去吃的烤肉☺️ 算是跟柾國更靠近了一點了 2,508 6 查看原始貼文" at bounding box center [430, 233] width 861 height 467
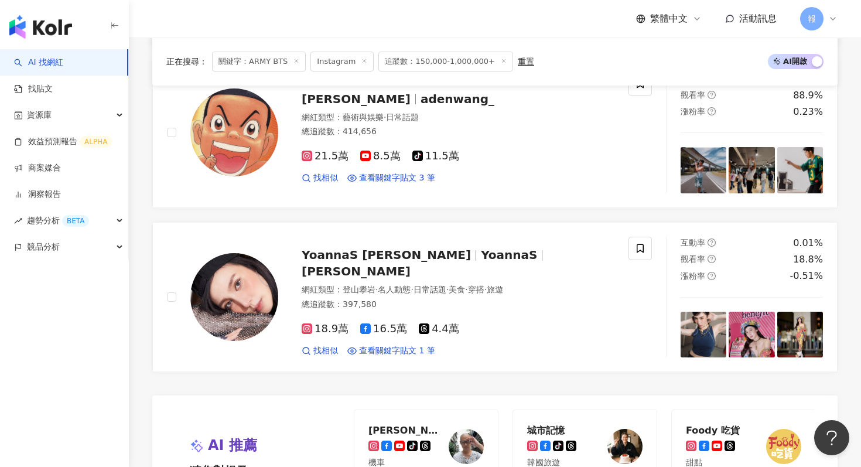
scroll to position [1890, 0]
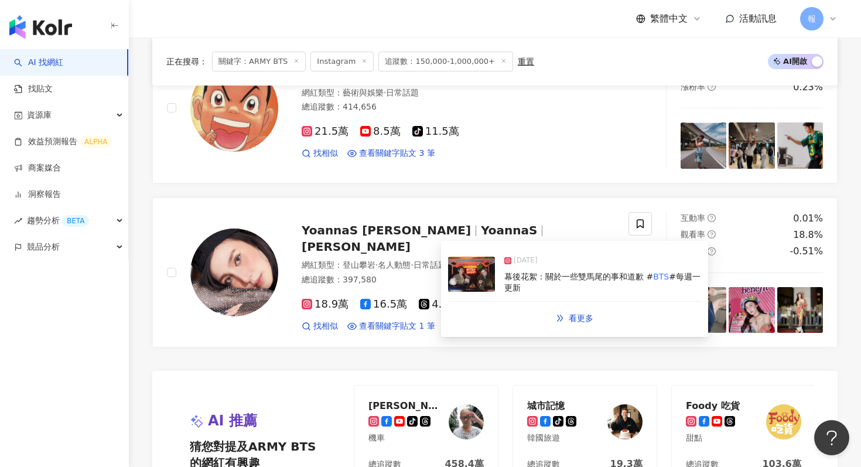
click at [457, 283] on img at bounding box center [471, 273] width 47 height 35
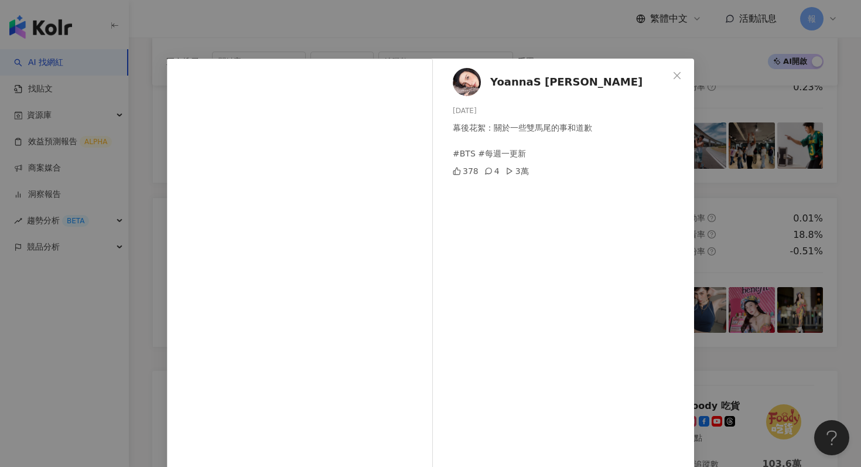
click at [746, 238] on div "YoannaS [PERSON_NAME][DATE] 幕後花絮：關於一些雙馬尾的事和道歉 #BTS #每週一更新 378 4 3萬 查看原始貼文" at bounding box center [430, 233] width 861 height 467
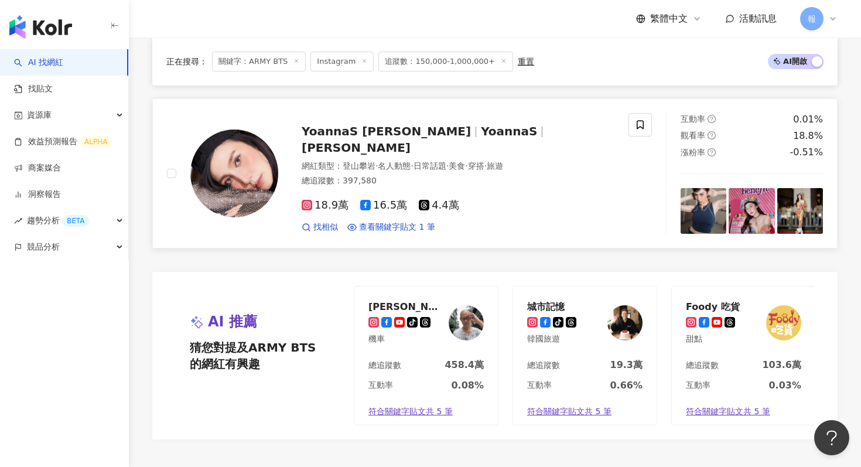
scroll to position [2076, 0]
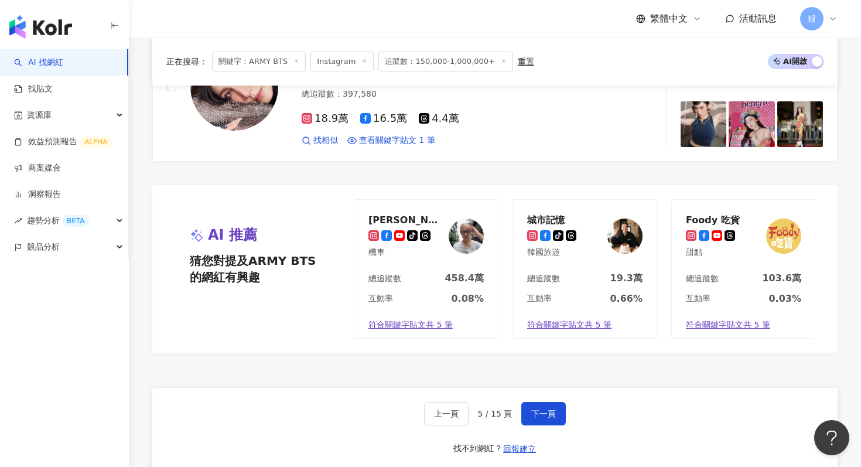
click at [546, 396] on div "上一頁 5 / 15 頁 下一頁 找不到網紅？ 回報建立" at bounding box center [494, 430] width 685 height 84
click at [544, 409] on span "下一頁" at bounding box center [543, 413] width 25 height 9
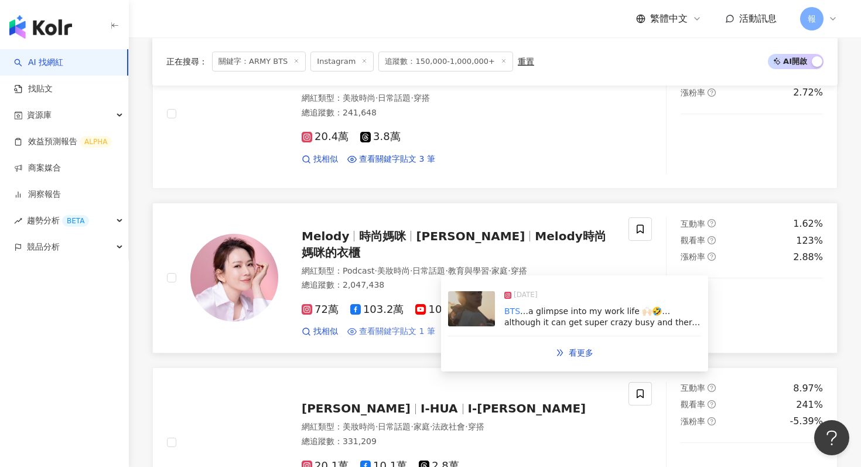
scroll to position [1400, 0]
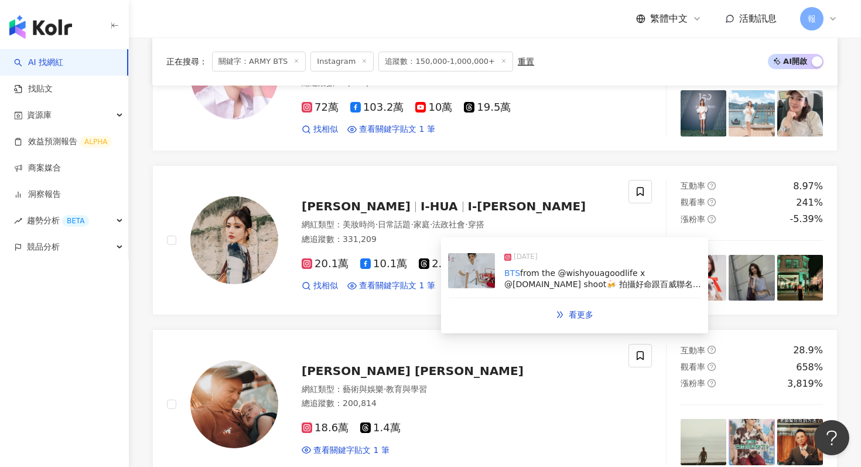
click at [467, 275] on img at bounding box center [471, 270] width 47 height 35
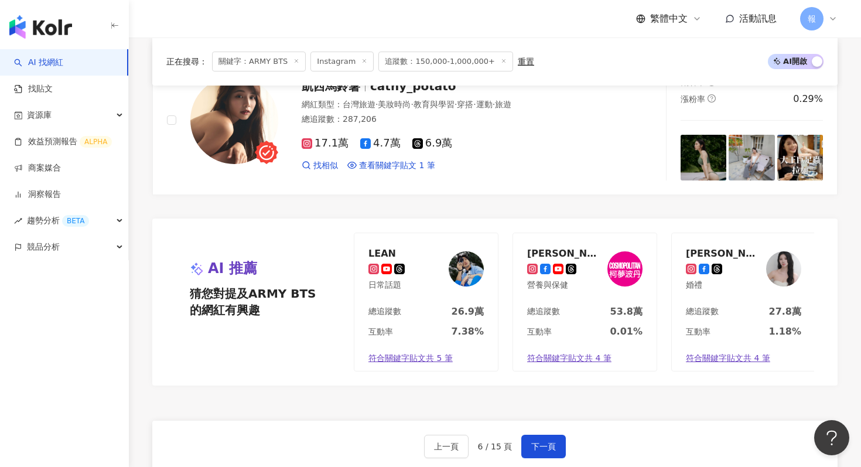
scroll to position [2211, 0]
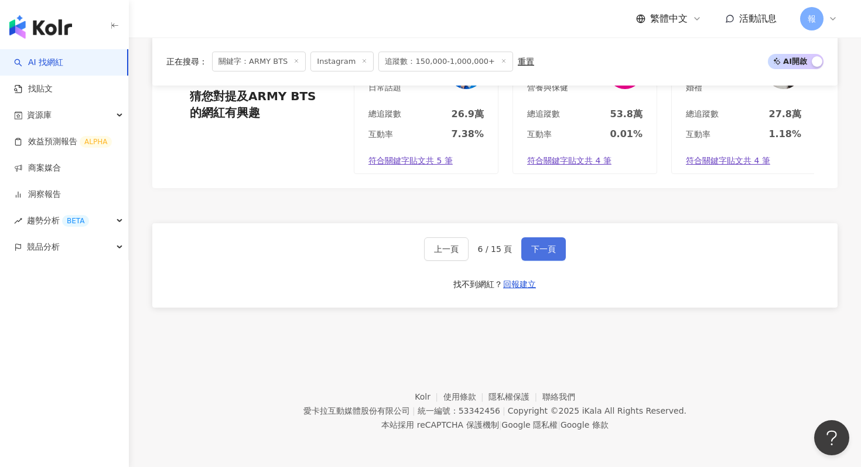
click at [547, 252] on span "下一頁" at bounding box center [543, 248] width 25 height 9
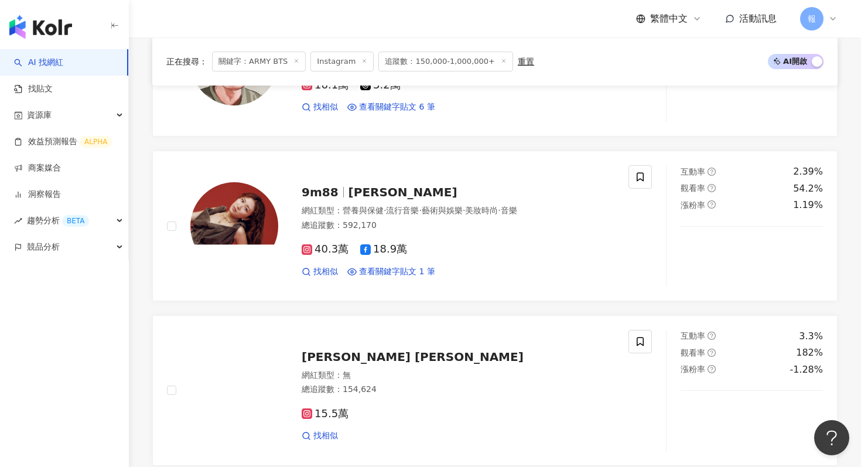
scroll to position [764, 0]
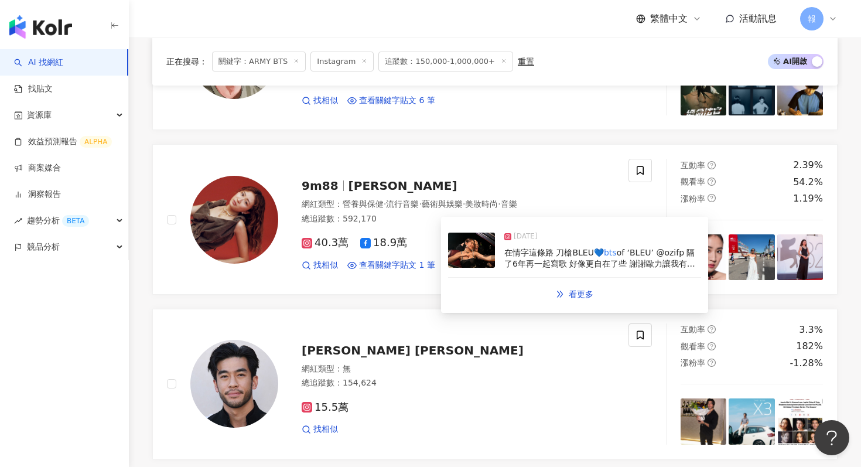
click at [464, 251] on img at bounding box center [471, 249] width 47 height 35
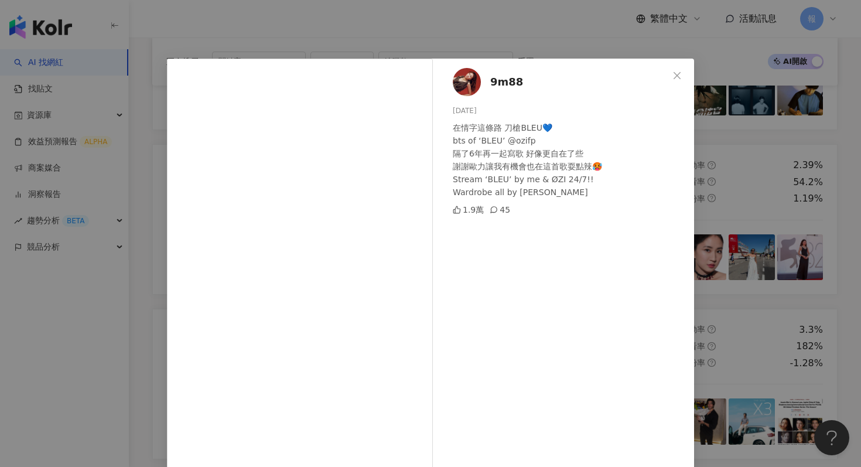
click at [767, 184] on div "9m88 [DATE] 在情字這條路 刀槍BLEU💙 bts of ‘BLEU’ @ozifp 隔了6年再一起寫歌 好像更自在了些 謝謝歐力讓我有機會也在這首…" at bounding box center [430, 233] width 861 height 467
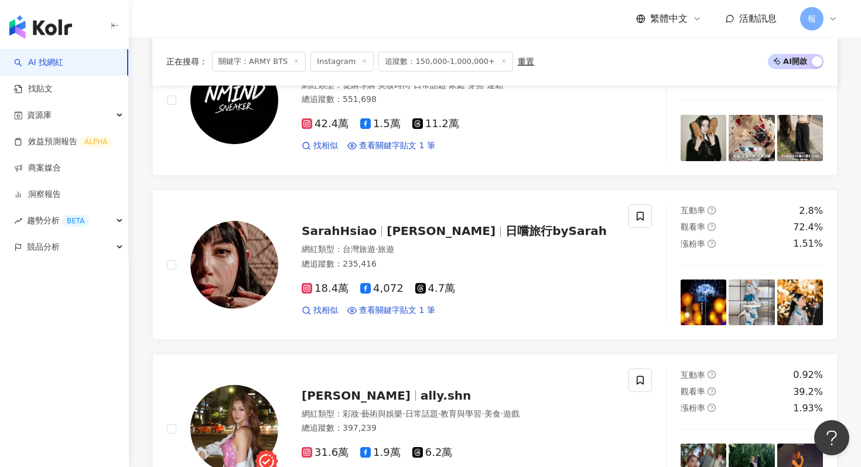
scroll to position [1535, 0]
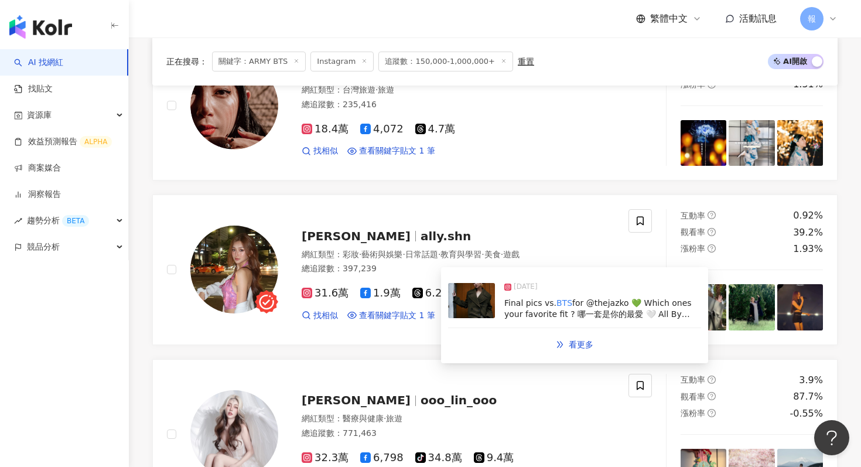
click at [467, 306] on img at bounding box center [471, 300] width 47 height 35
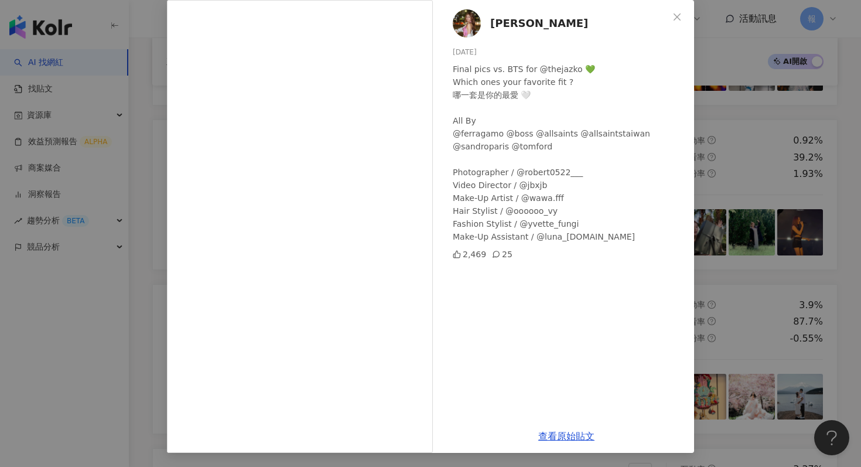
scroll to position [1656, 0]
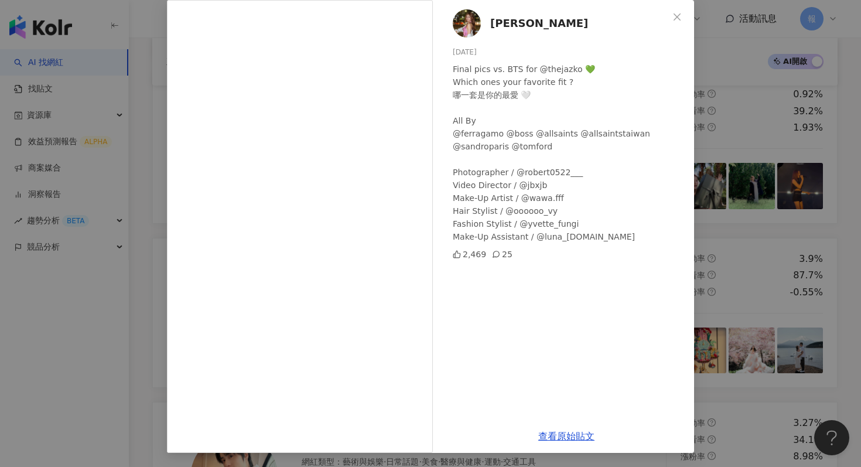
click at [765, 252] on div "[PERSON_NAME]Ally [DATE] Final pics vs. BTS for @thejazko 💚 Which ones your fav…" at bounding box center [430, 233] width 861 height 467
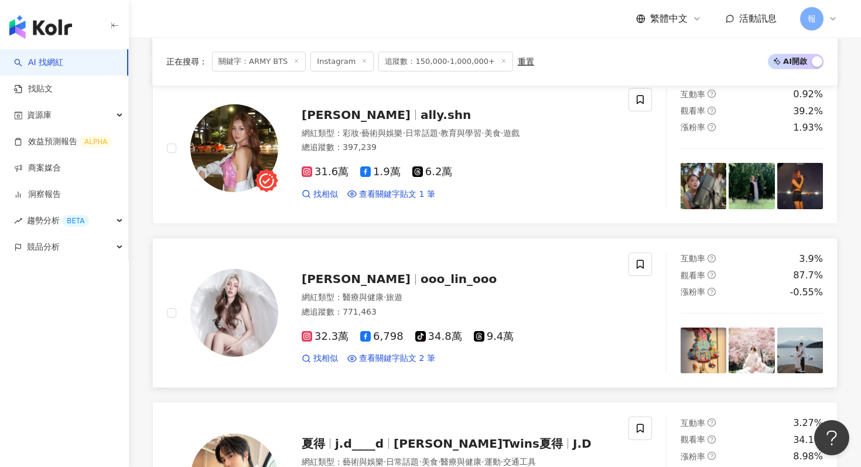
scroll to position [1664, 0]
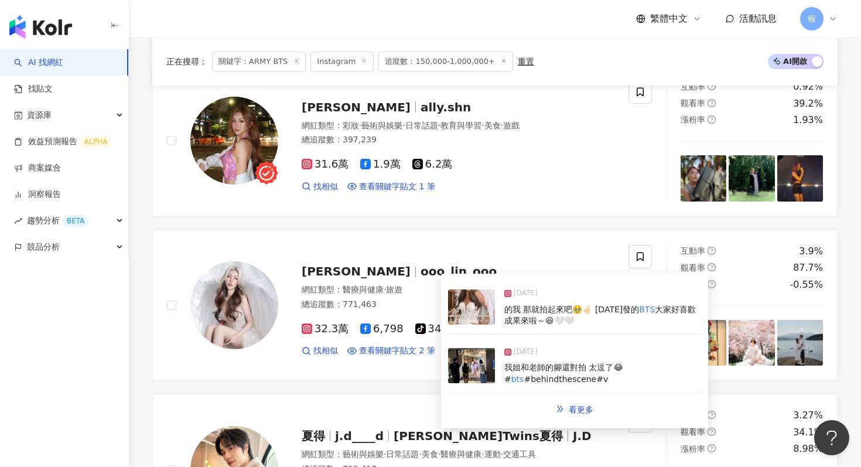
click at [471, 308] on img at bounding box center [471, 306] width 47 height 35
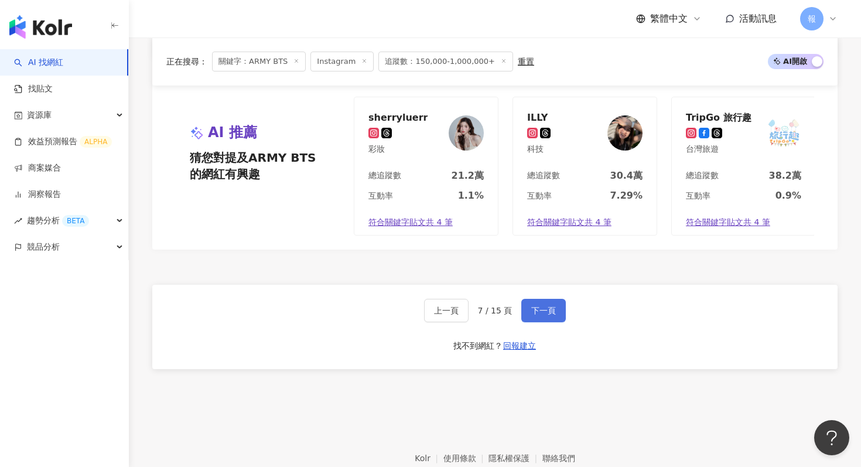
click at [556, 310] on button "下一頁" at bounding box center [543, 310] width 44 height 23
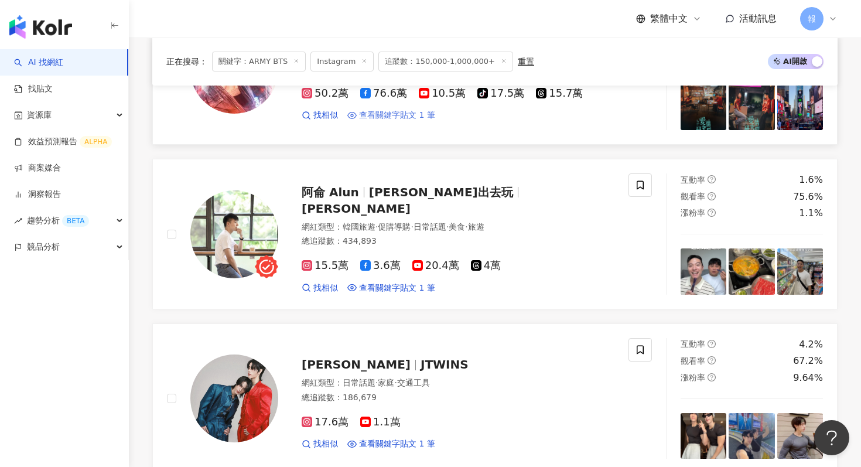
scroll to position [1266, 0]
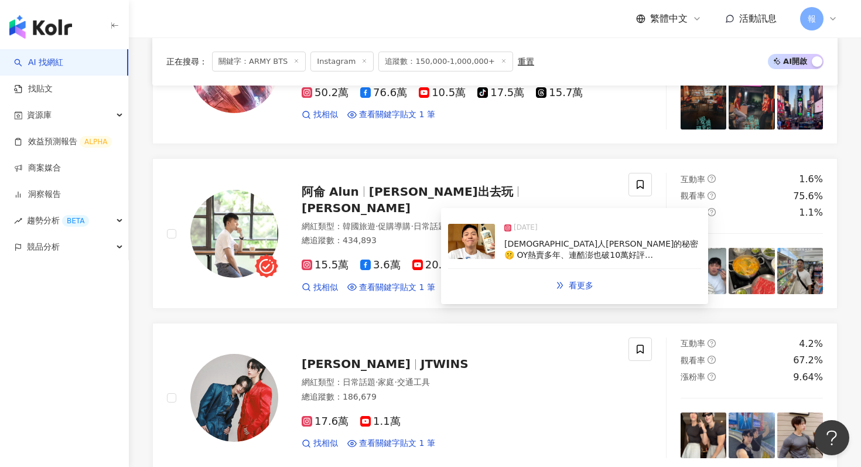
click at [463, 243] on img at bounding box center [471, 241] width 47 height 35
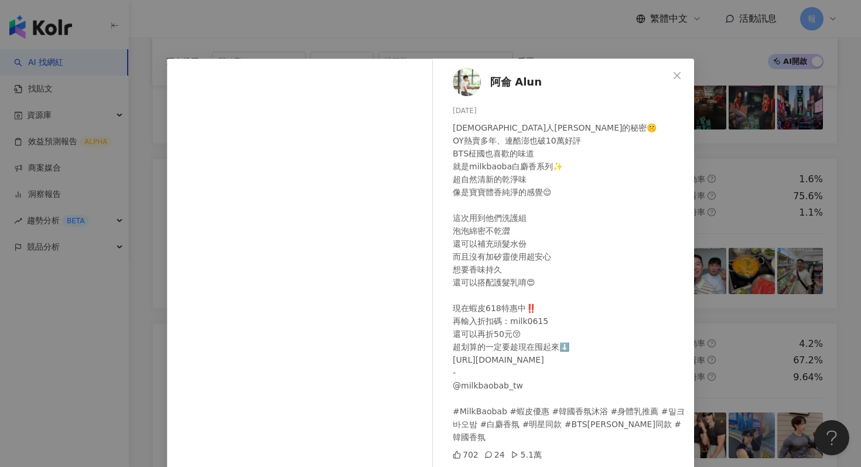
scroll to position [59, 0]
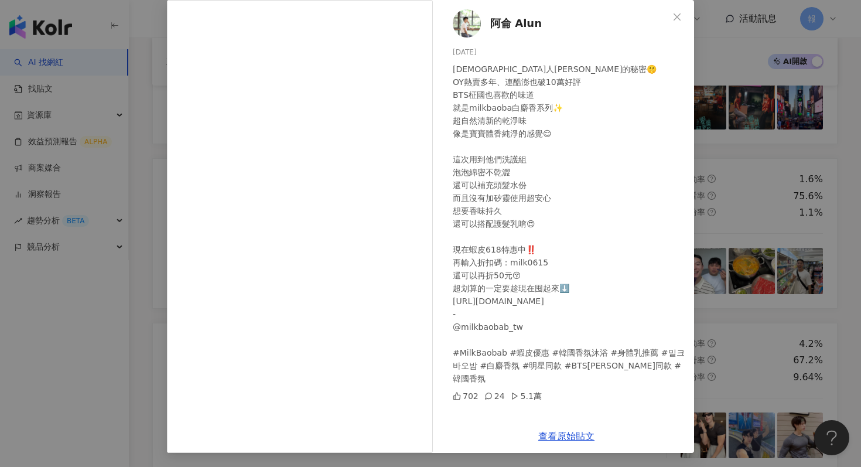
click at [720, 157] on div "[PERSON_NAME] [DATE] [DEMOGRAPHIC_DATA][PERSON_NAME]的秘密🤫 OY熱賣多年、連酷澎也破10萬好評 BTS柾…" at bounding box center [430, 233] width 861 height 467
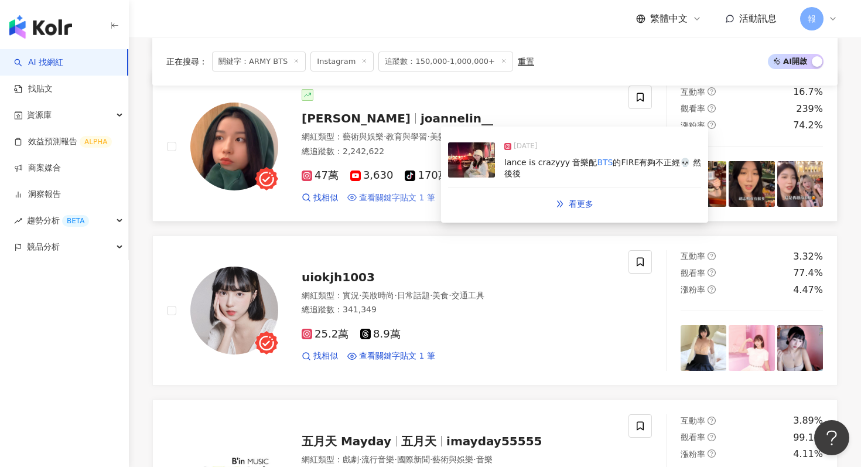
scroll to position [1711, 0]
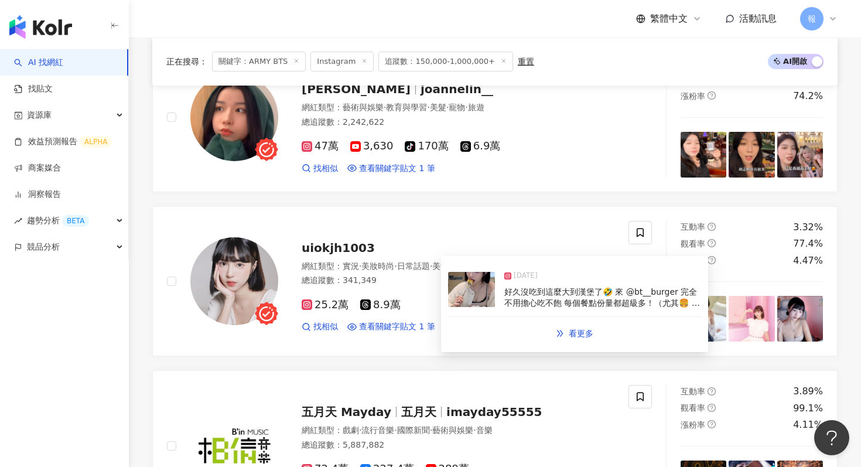
click at [464, 293] on img at bounding box center [471, 289] width 47 height 35
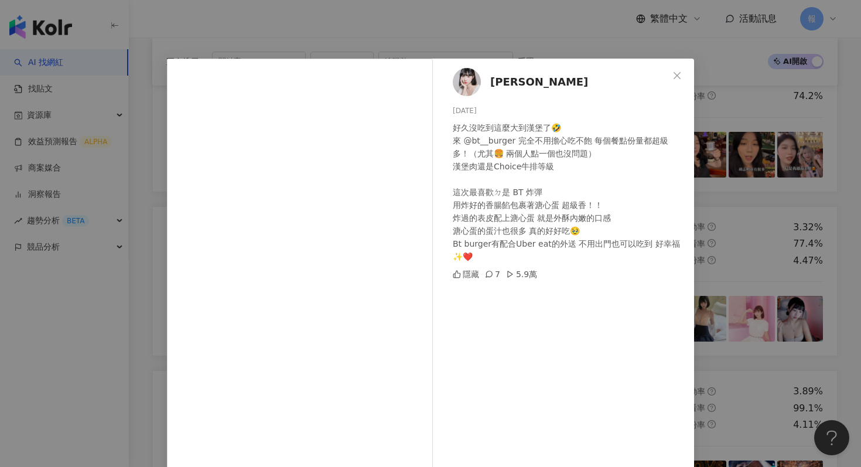
click at [724, 209] on div "[PERSON_NAME][DATE] 好久沒吃到這麼大到漢堡了🤣 來 @bt__burger 完全不用擔心吃不飽 每個餐點份量都超級多！（尤其🍔 兩個人點一…" at bounding box center [430, 233] width 861 height 467
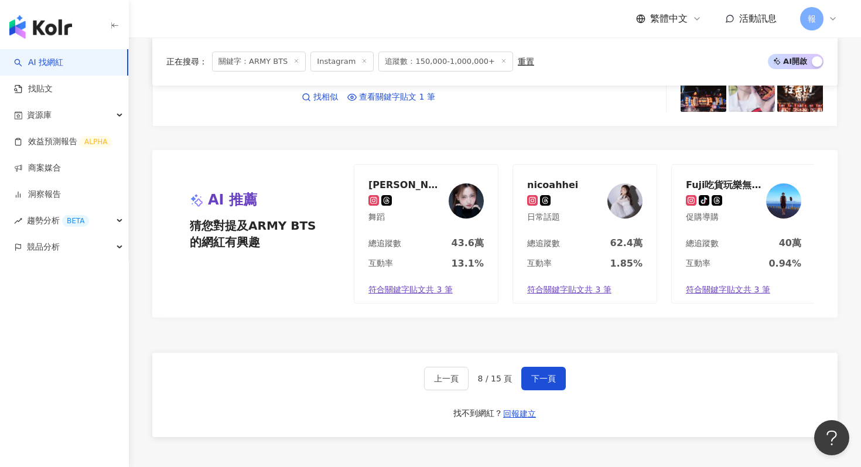
scroll to position [2184, 0]
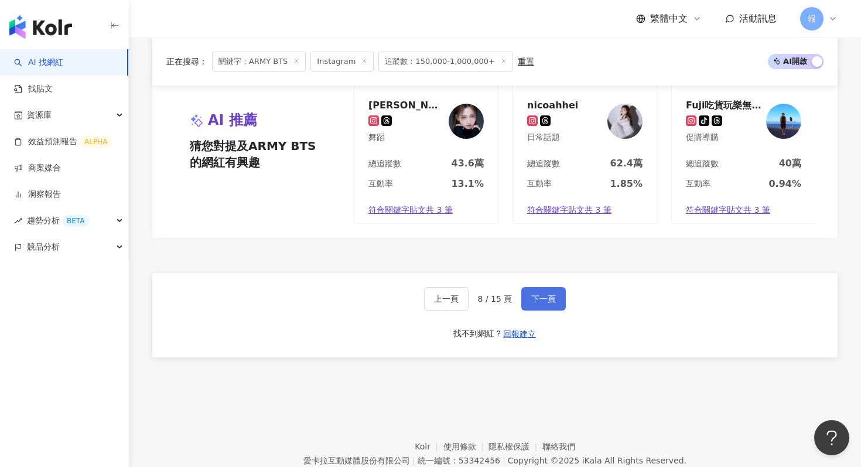
click at [534, 294] on span "下一頁" at bounding box center [543, 298] width 25 height 9
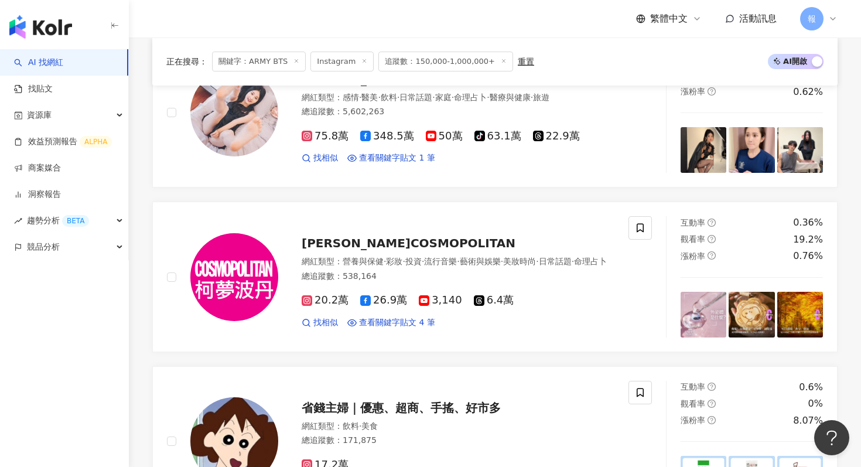
scroll to position [706, 0]
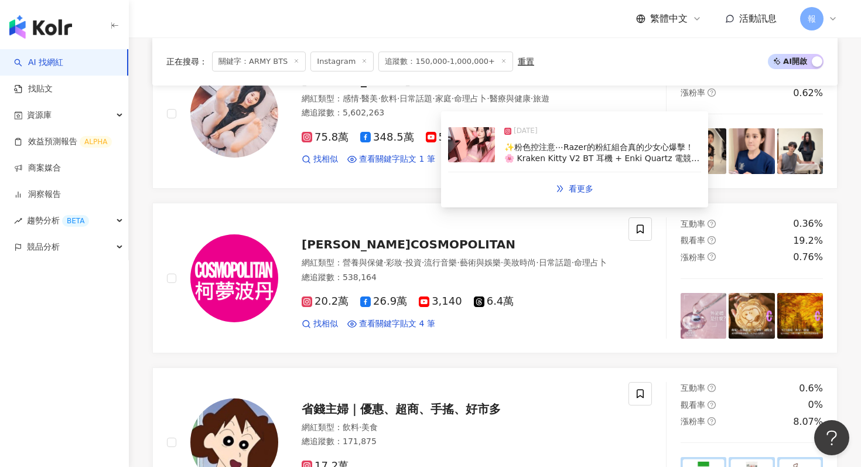
click at [470, 150] on img at bounding box center [471, 144] width 47 height 35
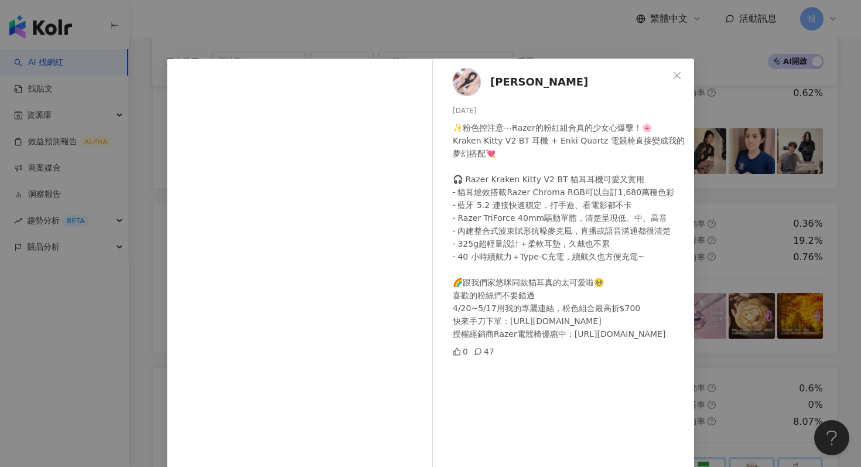
scroll to position [44, 0]
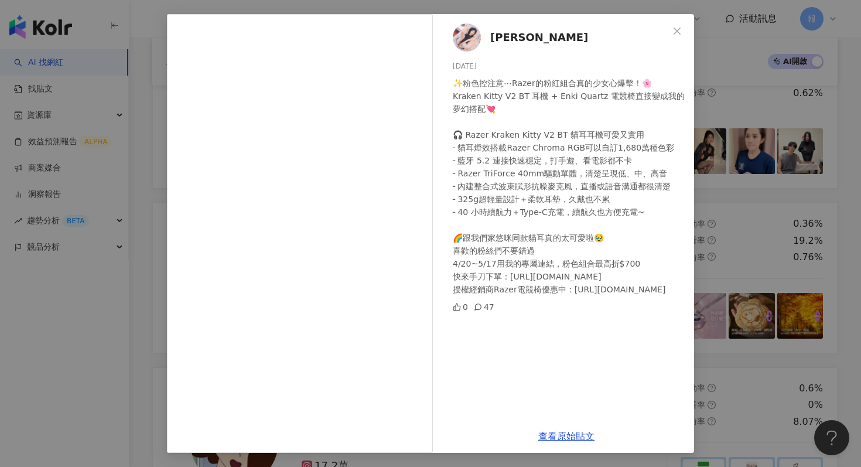
click at [775, 260] on div "[PERSON_NAME] [DATE] ✨粉色控注意⋯Razer的粉紅組合真的少女心爆擊！🌸 Kraken Kitty V2 BT 耳機 + Enki Qu…" at bounding box center [430, 233] width 861 height 467
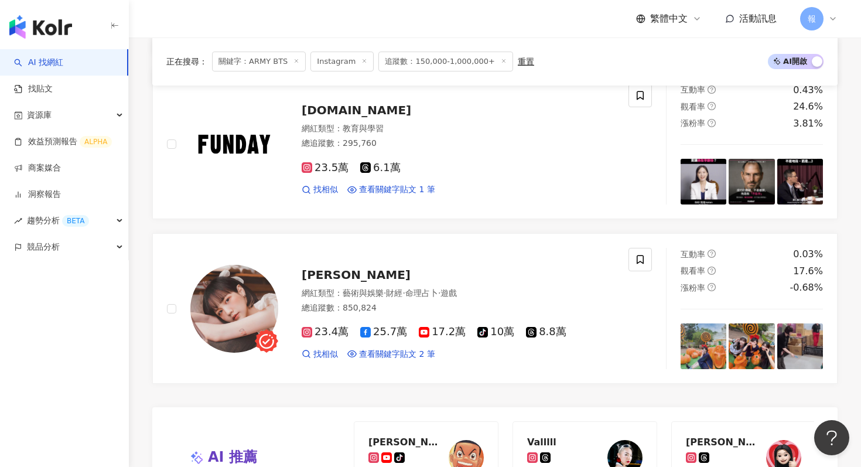
scroll to position [1895, 0]
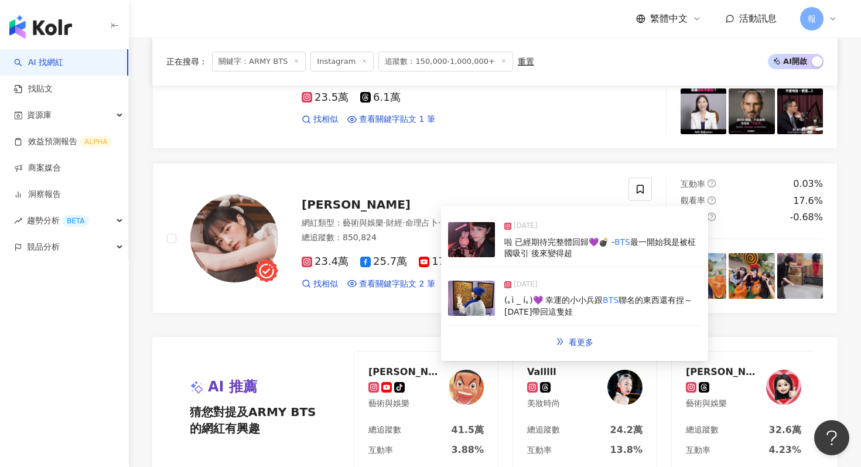
click at [470, 241] on img at bounding box center [471, 239] width 47 height 35
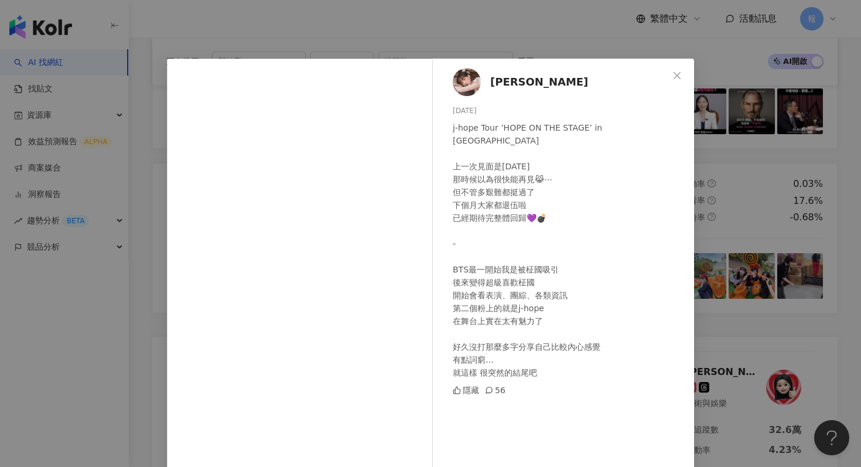
scroll to position [44, 0]
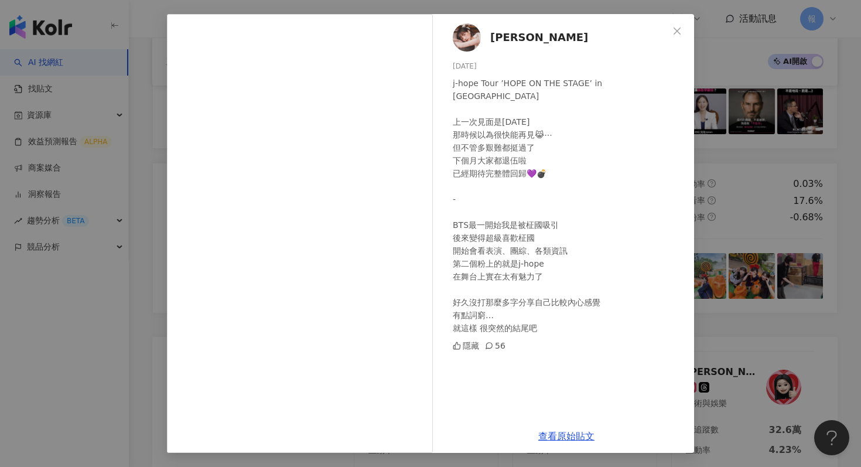
click at [769, 224] on div "[PERSON_NAME] [DATE] j-hope Tour ’HOPE ON THE STAGE’ in [GEOGRAPHIC_DATA] 上一次見面…" at bounding box center [430, 233] width 861 height 467
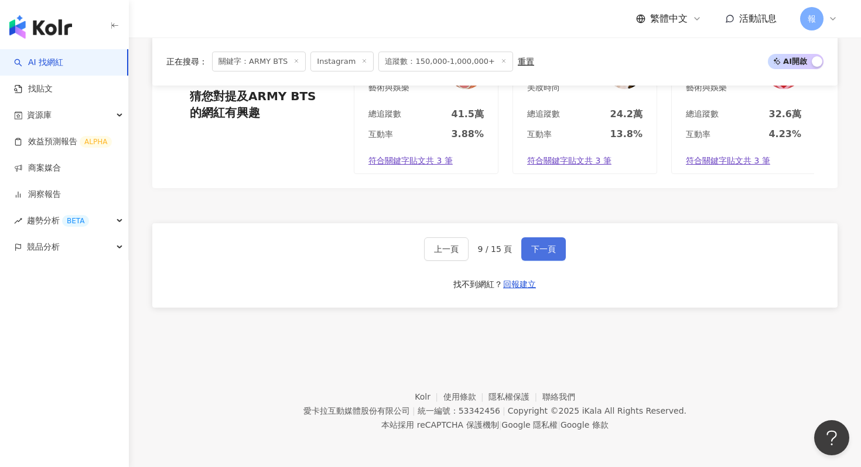
click at [531, 243] on button "下一頁" at bounding box center [543, 248] width 44 height 23
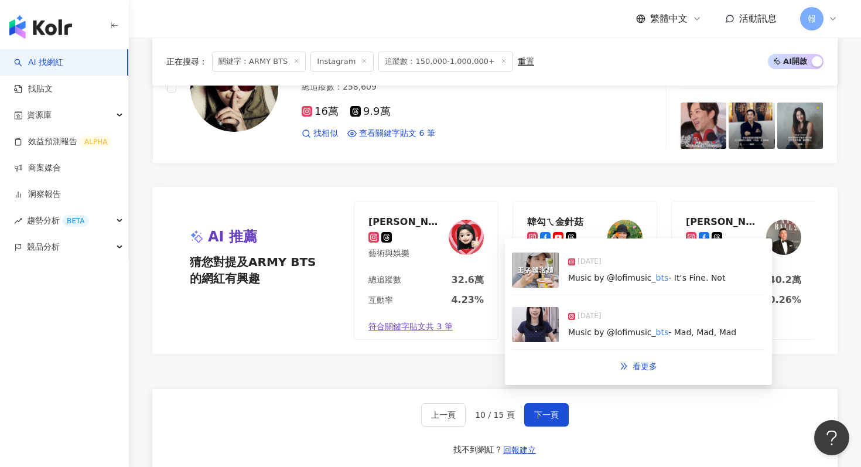
scroll to position [2211, 0]
